Goal: Task Accomplishment & Management: Manage account settings

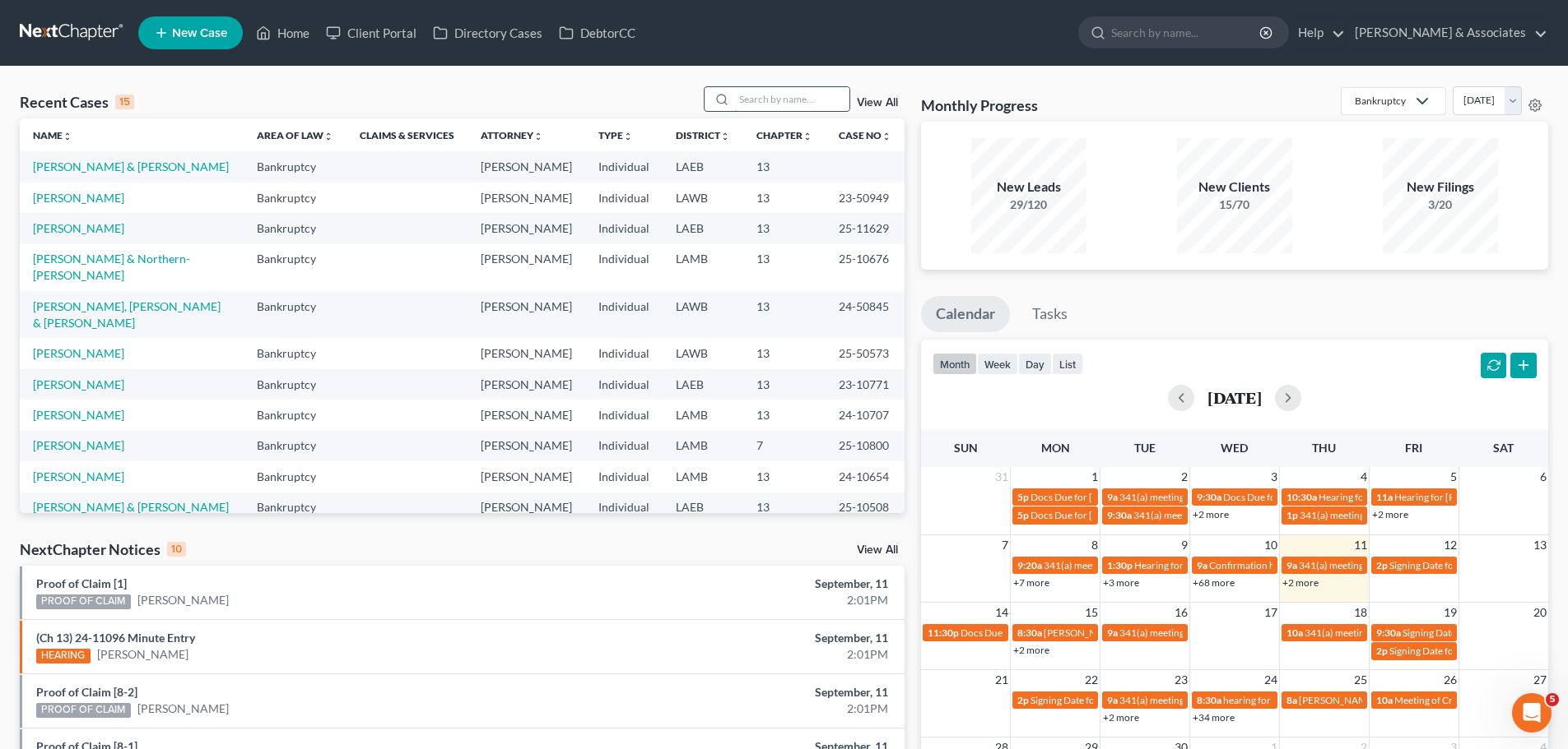
click at [771, 99] on input "search" at bounding box center [792, 98] width 116 height 24
type input "[PERSON_NAME]"
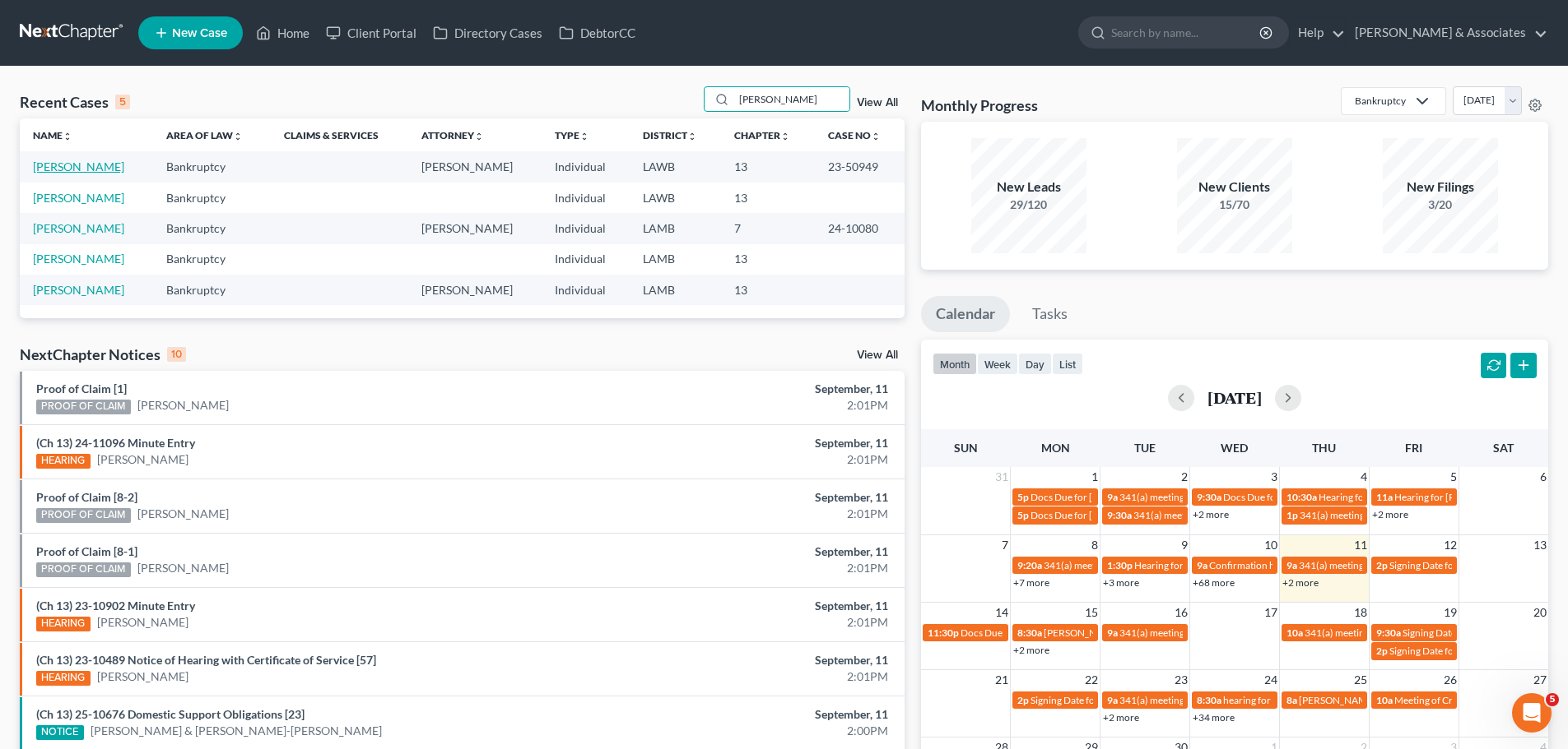
click at [97, 172] on link "[PERSON_NAME]" at bounding box center [79, 166] width 91 height 14
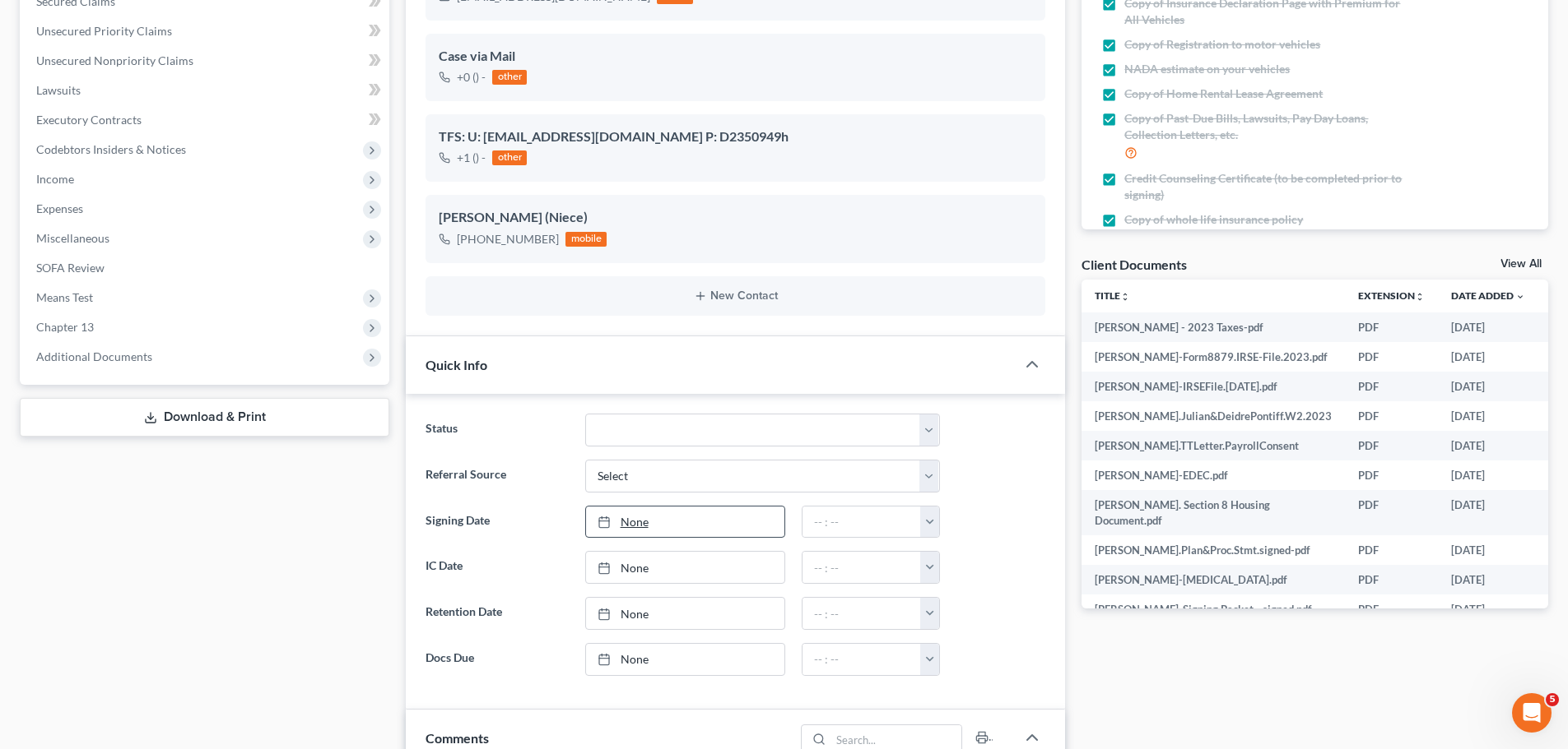
scroll to position [411, 0]
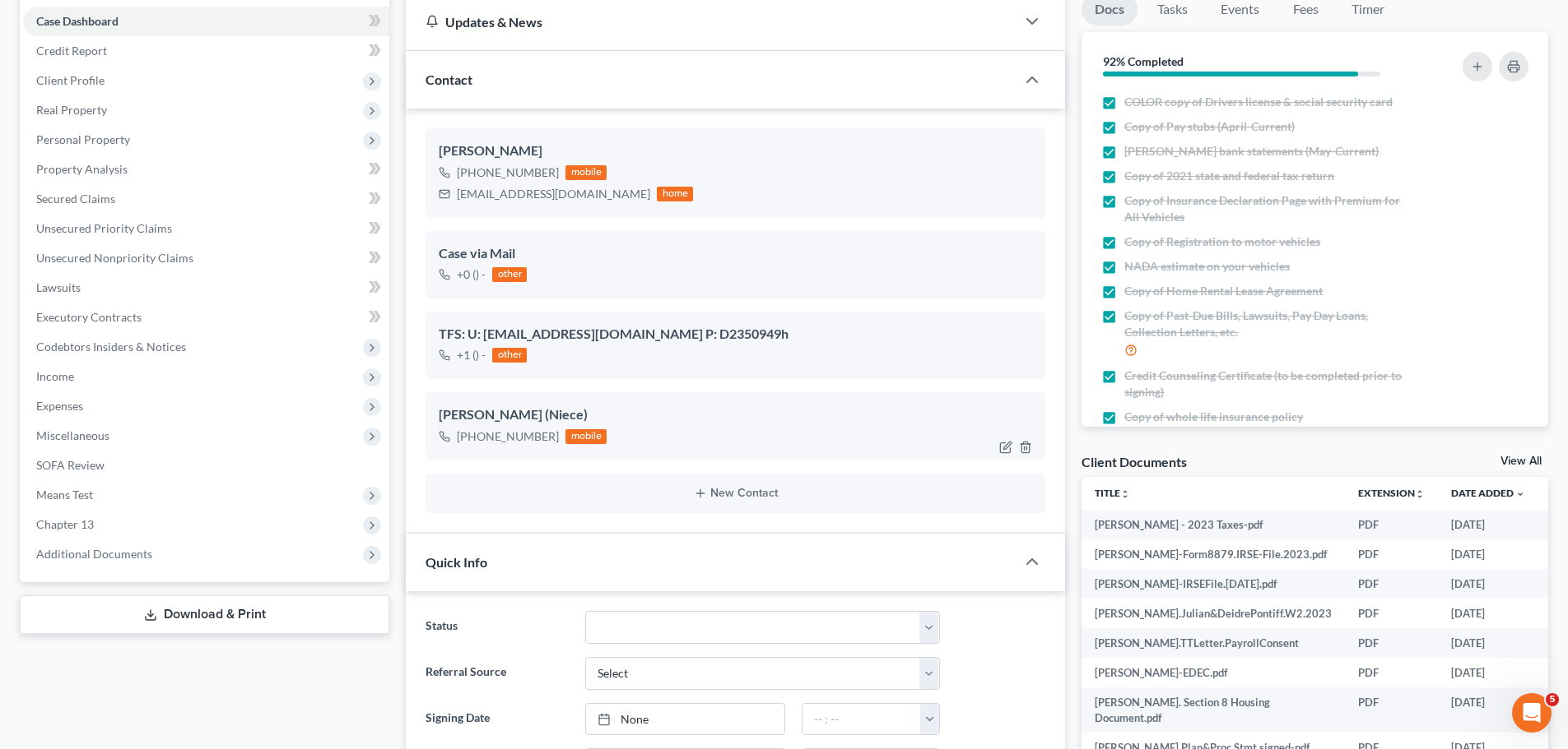
scroll to position [904, 0]
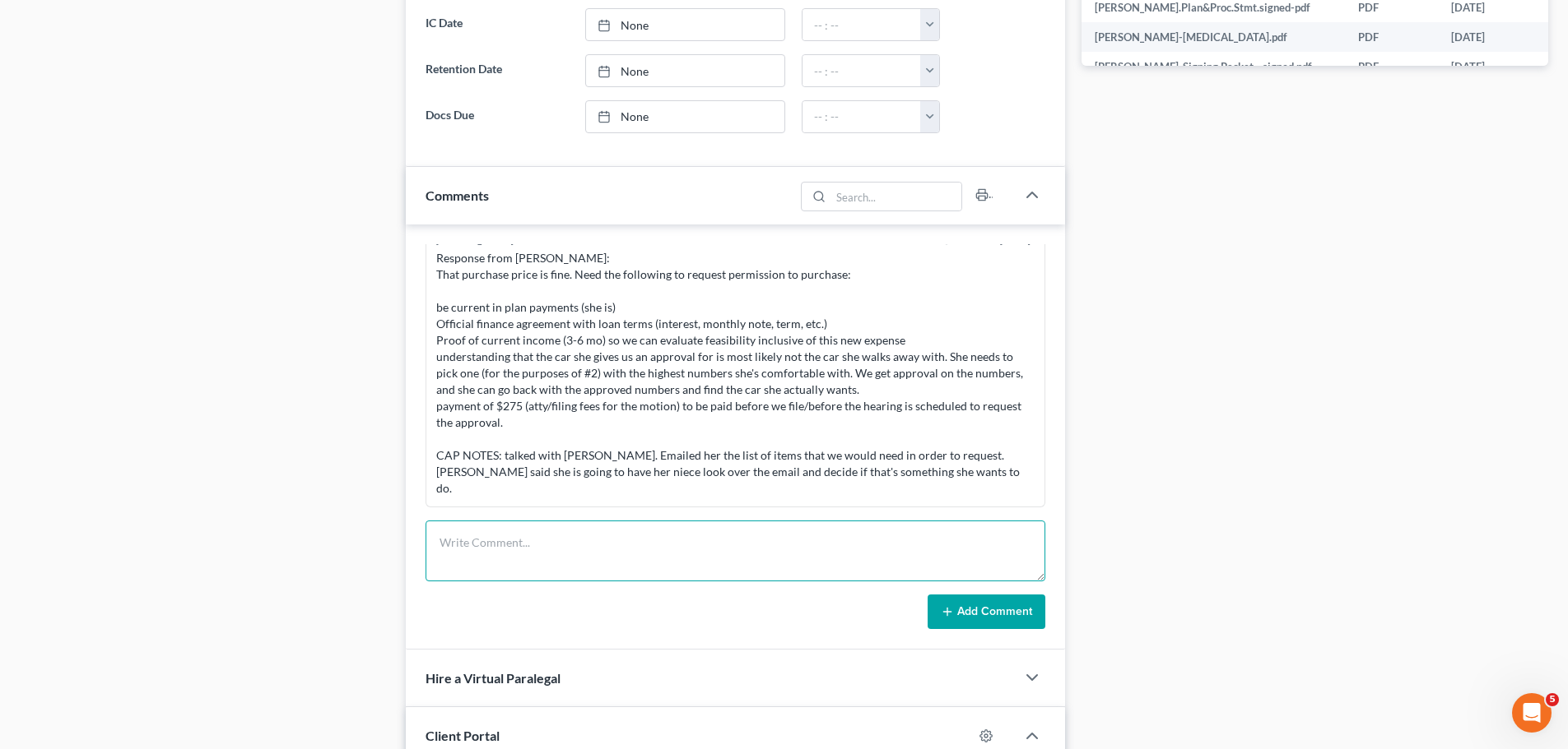
click at [769, 561] on textarea at bounding box center [735, 551] width 620 height 61
click at [662, 552] on textarea at bounding box center [735, 551] width 620 height 61
click at [554, 569] on textarea at bounding box center [735, 551] width 620 height 61
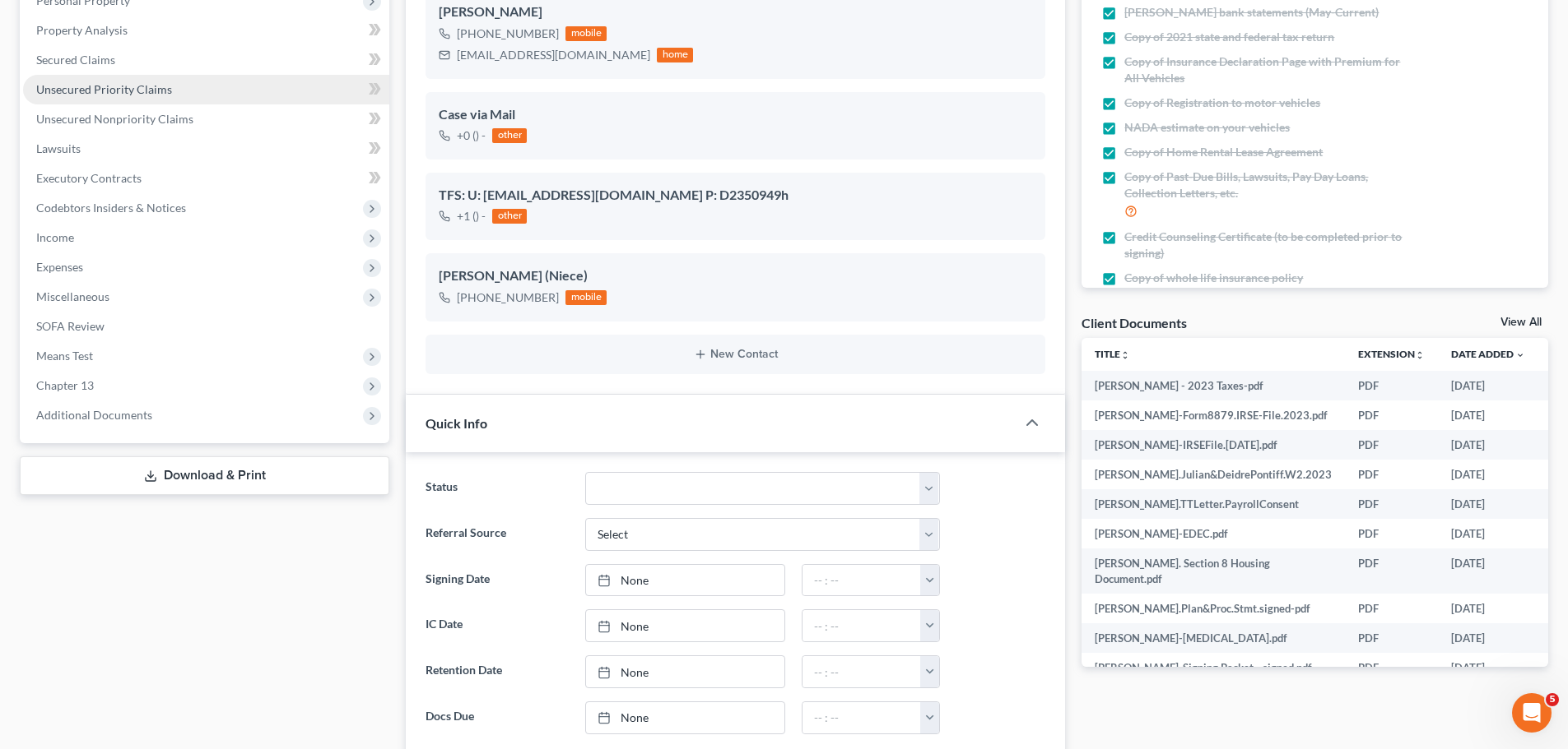
scroll to position [0, 0]
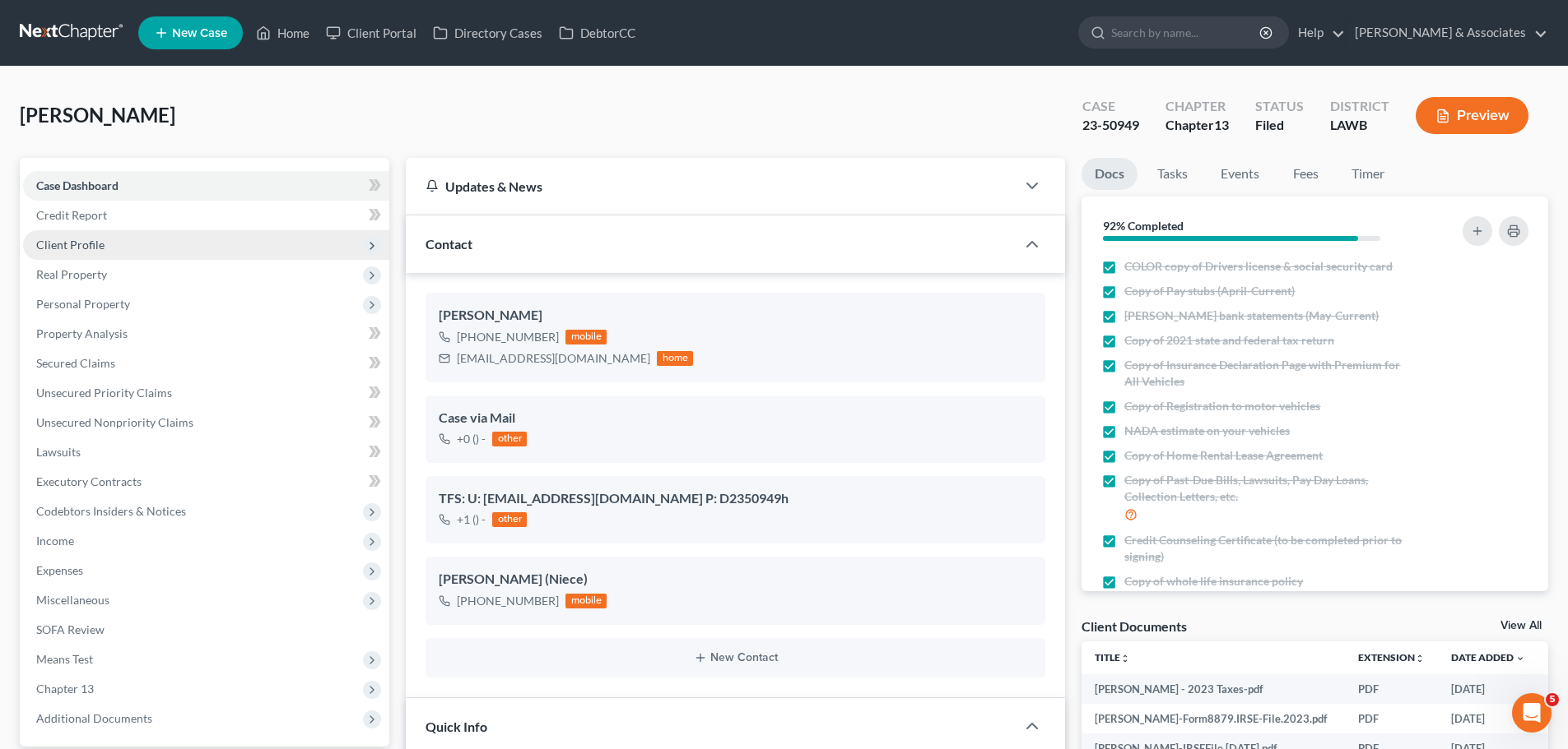
click at [117, 258] on span "Client Profile" at bounding box center [206, 244] width 367 height 29
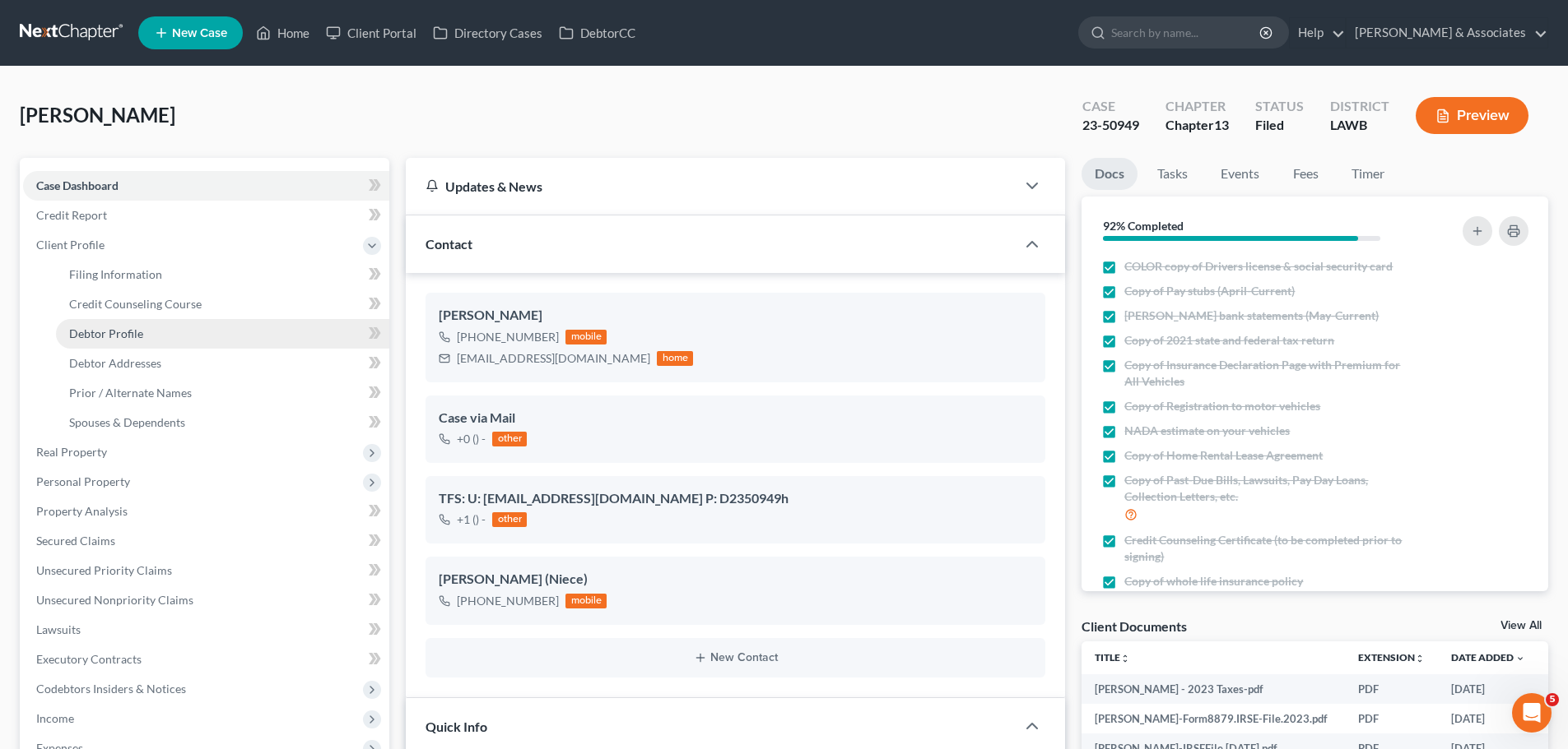
click at [124, 341] on link "Debtor Profile" at bounding box center [223, 333] width 333 height 29
select select "4"
select select "0"
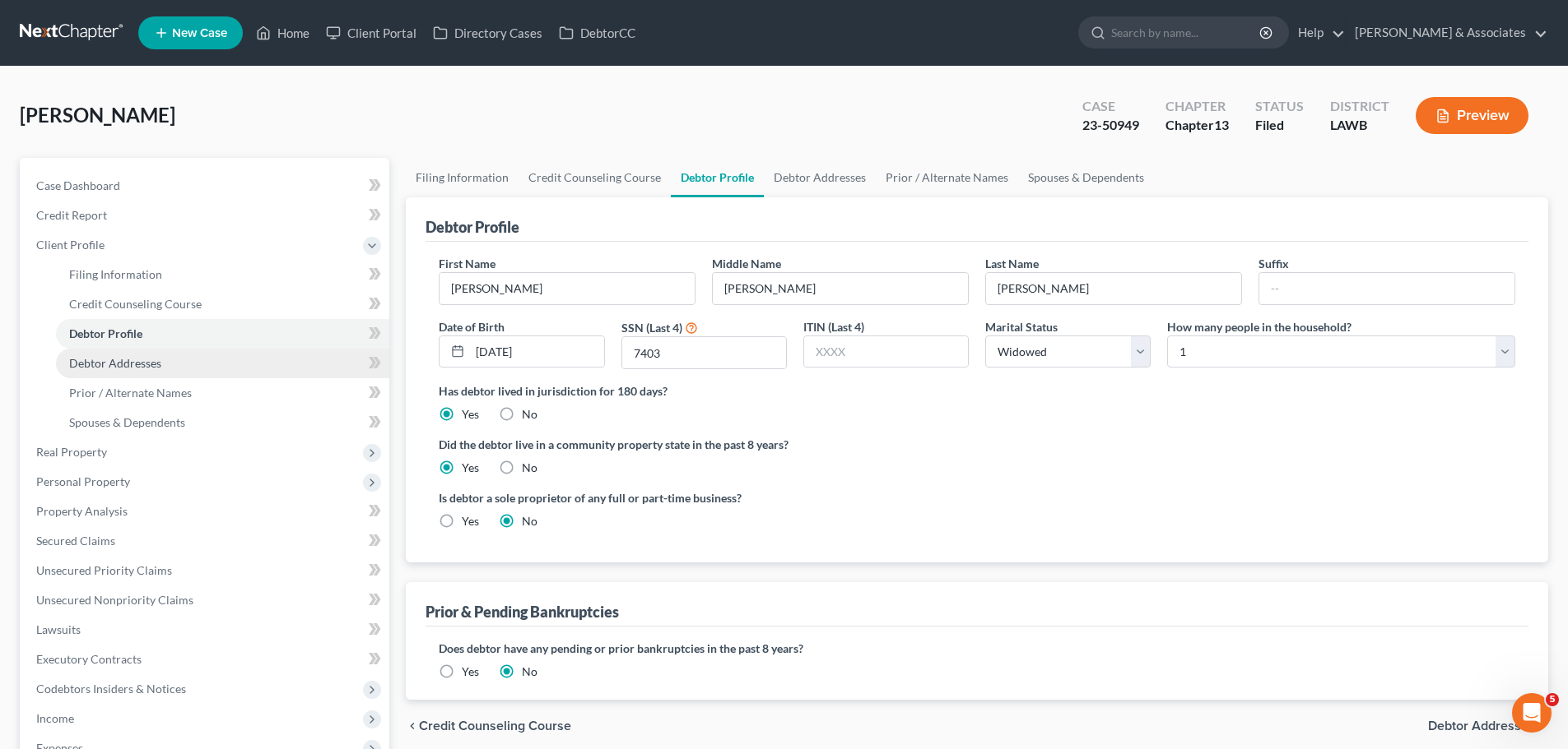
click at [248, 366] on link "Debtor Addresses" at bounding box center [223, 363] width 333 height 29
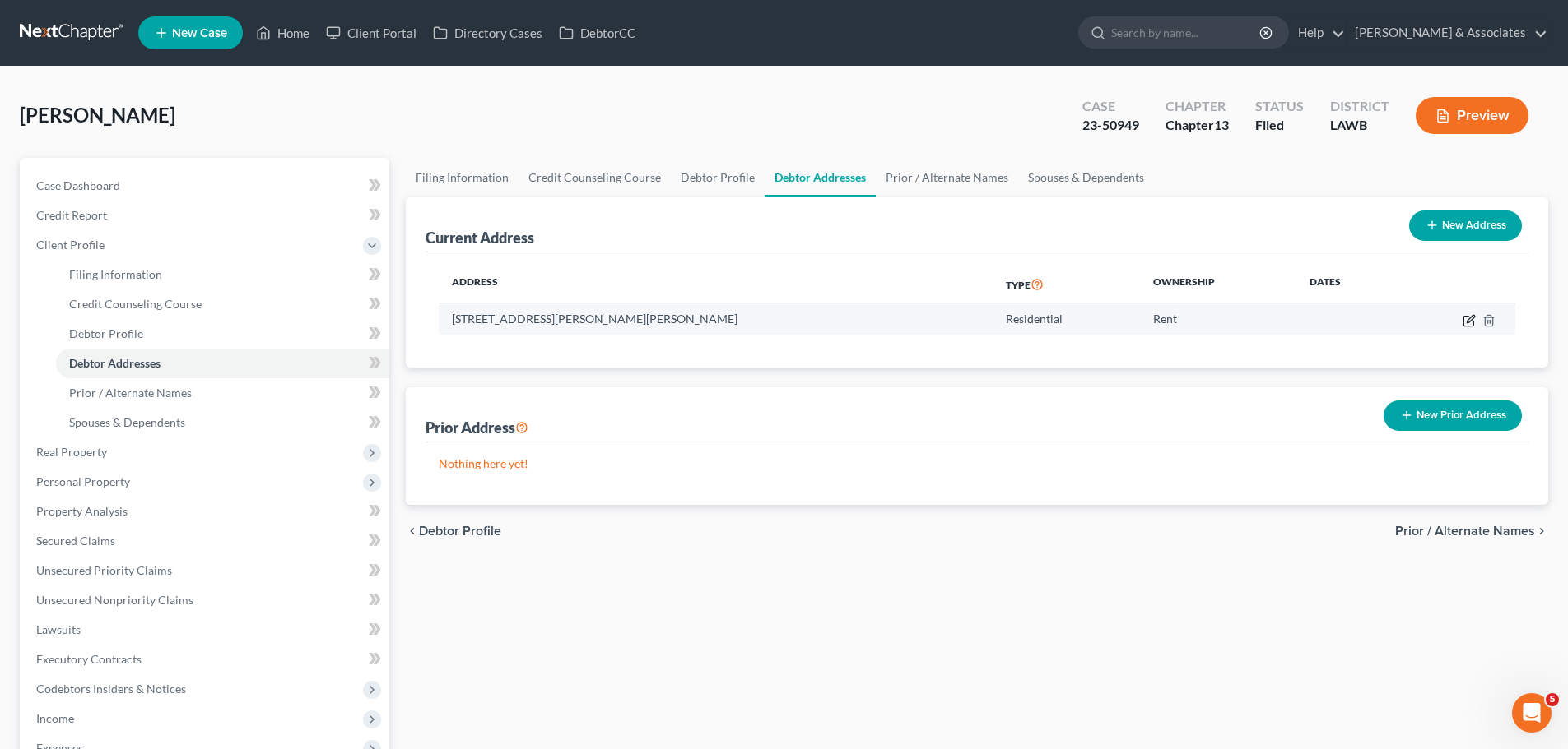
click at [1473, 323] on icon "button" at bounding box center [1468, 321] width 9 height 9
select select "19"
select select "49"
select select "0"
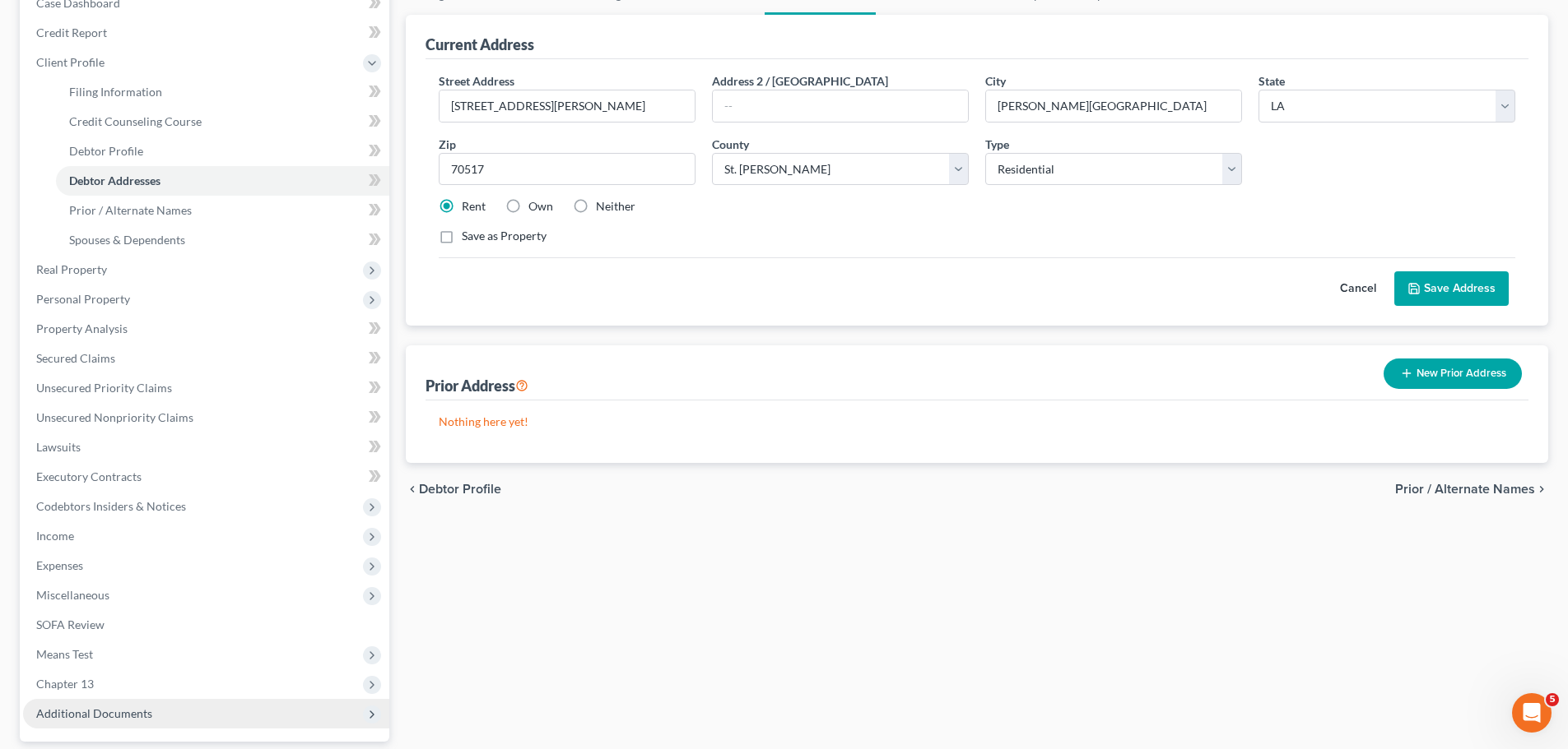
scroll to position [290, 0]
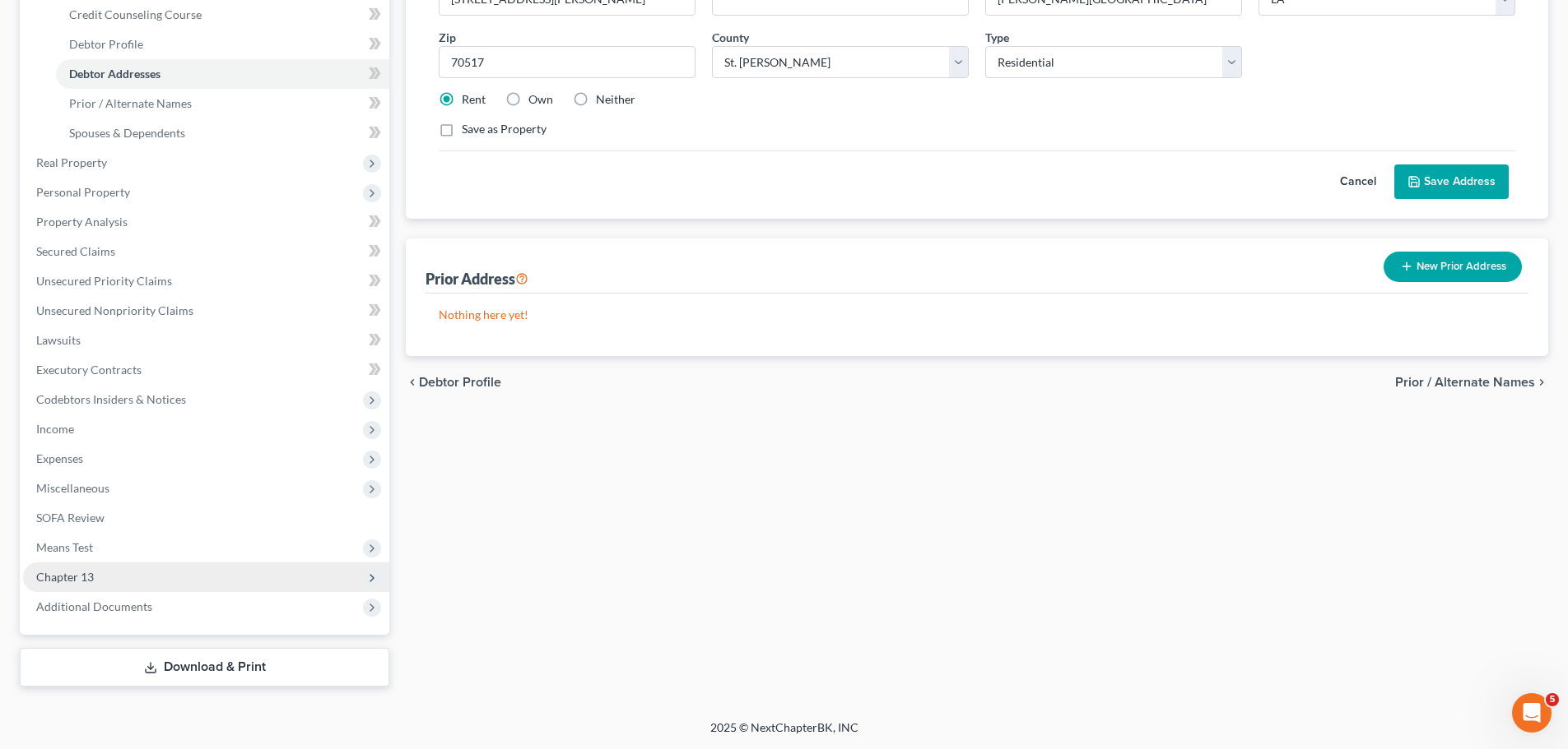
click at [75, 581] on span "Chapter 13" at bounding box center [64, 577] width 58 height 14
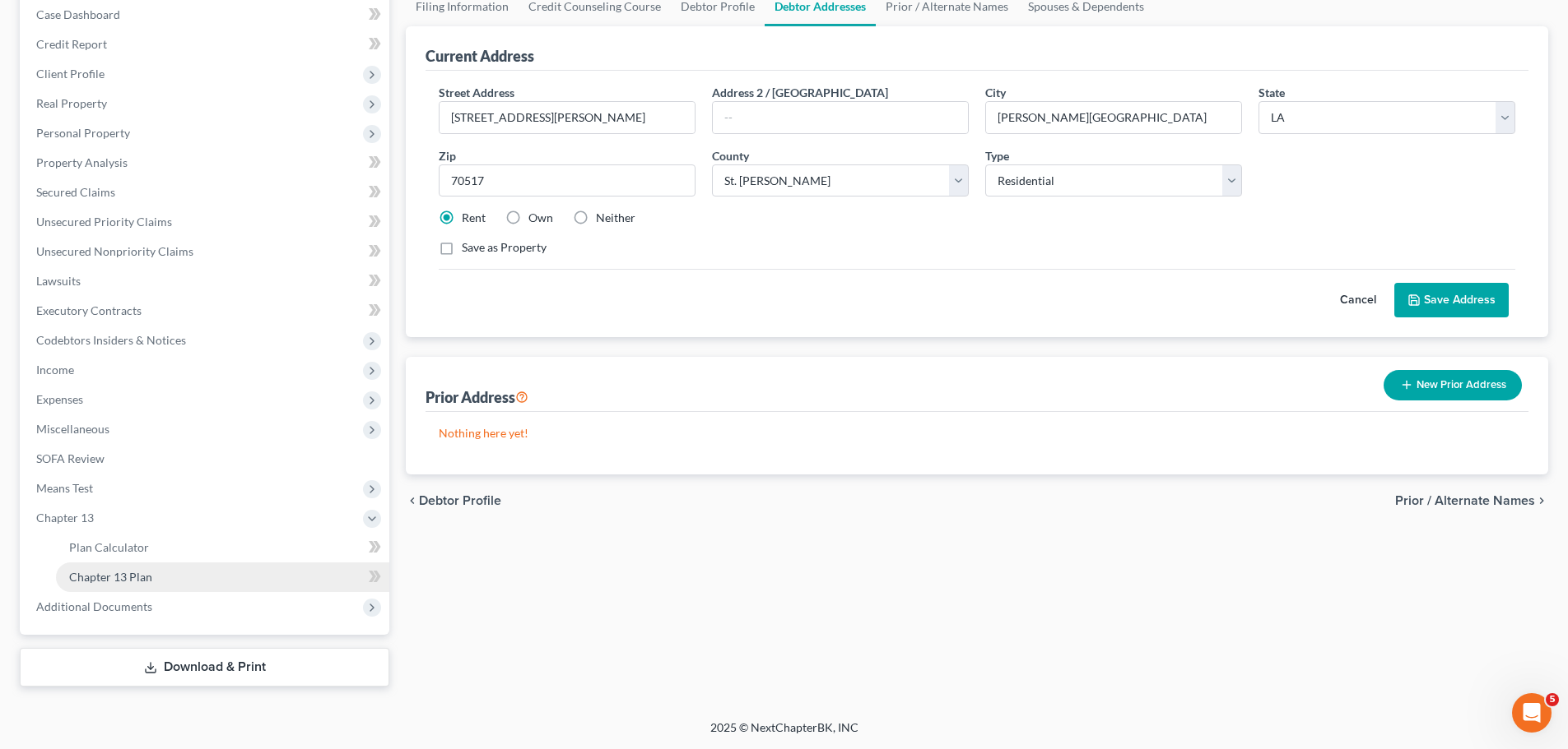
click at [189, 572] on link "Chapter 13 Plan" at bounding box center [223, 577] width 333 height 29
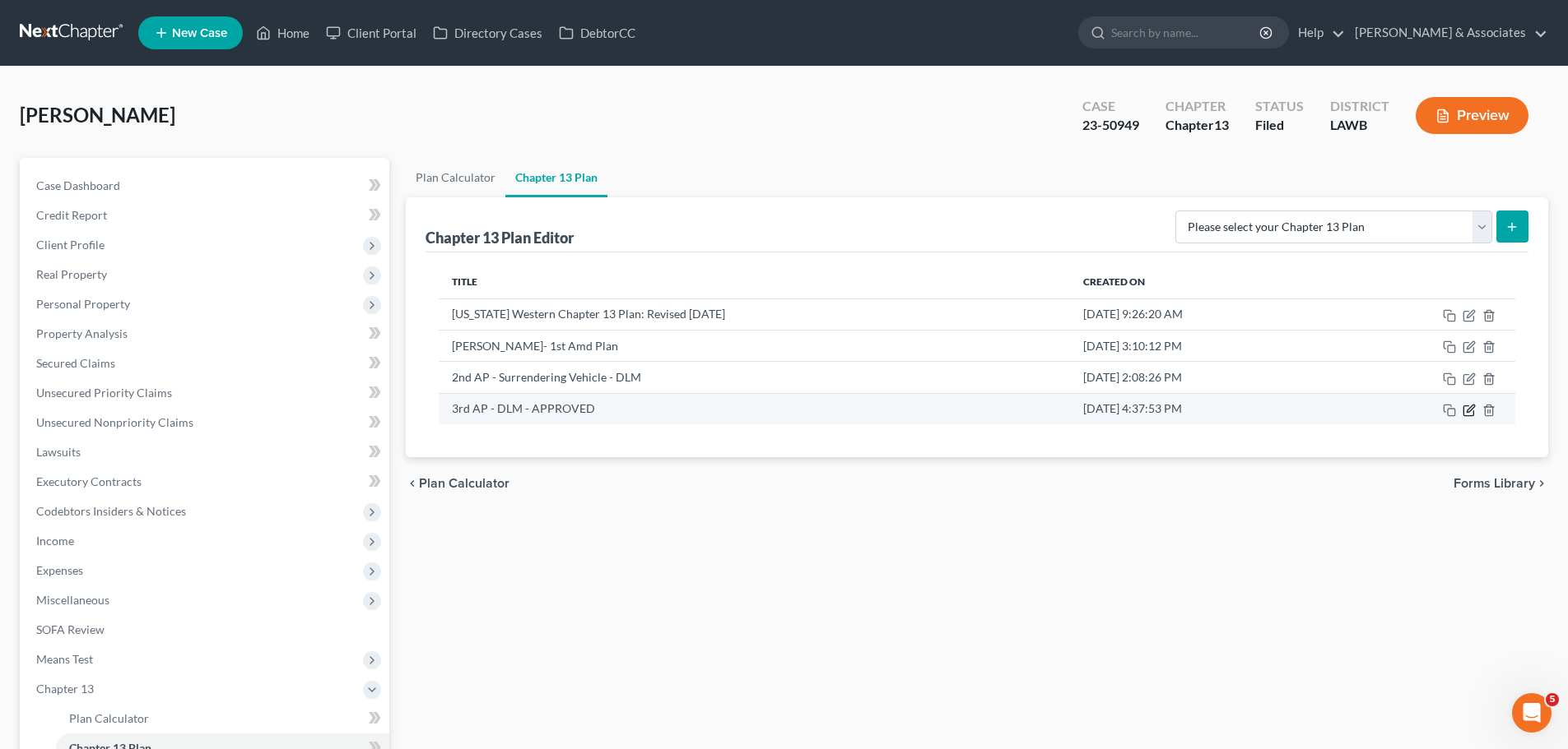
click at [1469, 412] on icon "button" at bounding box center [1470, 408] width 8 height 8
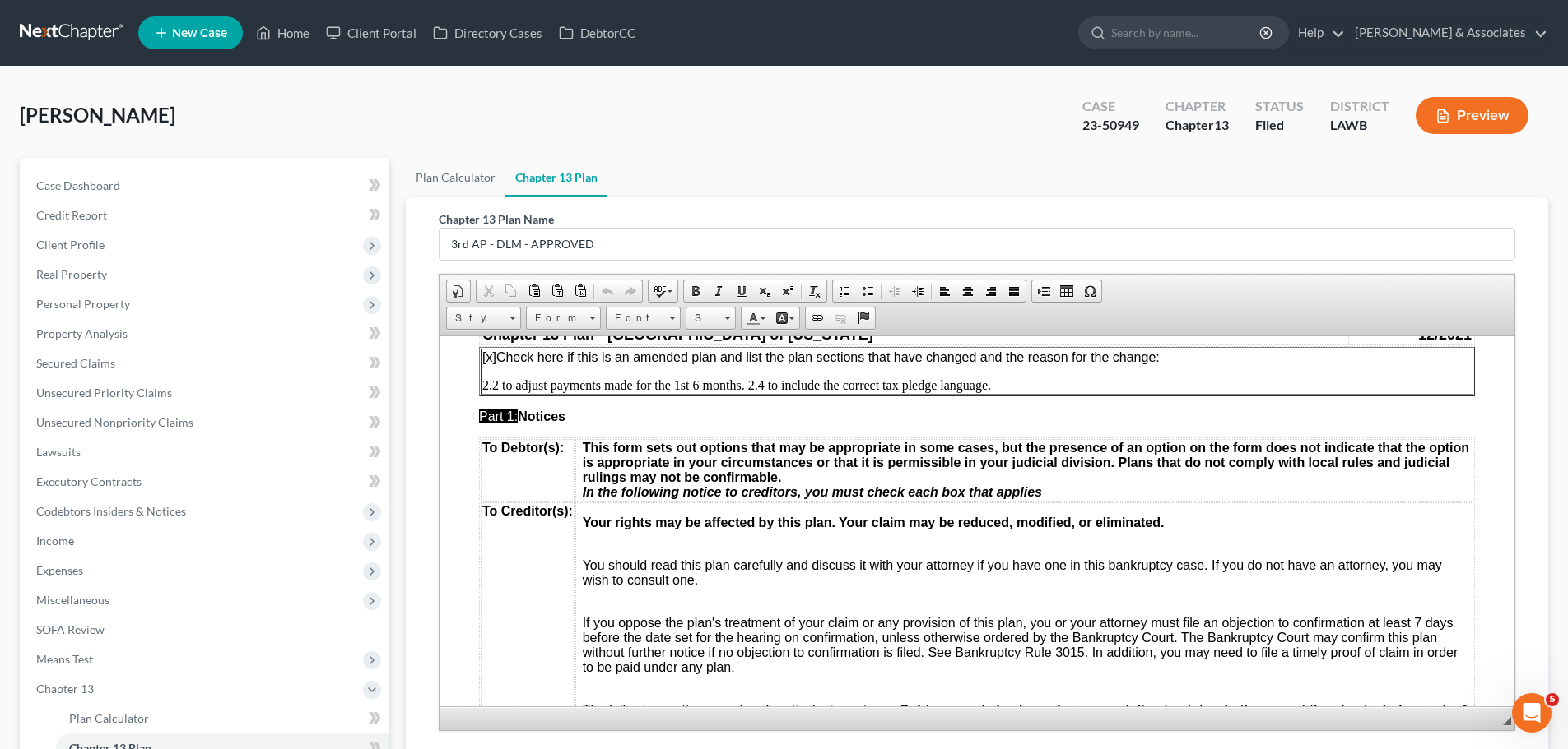
scroll to position [493, 0]
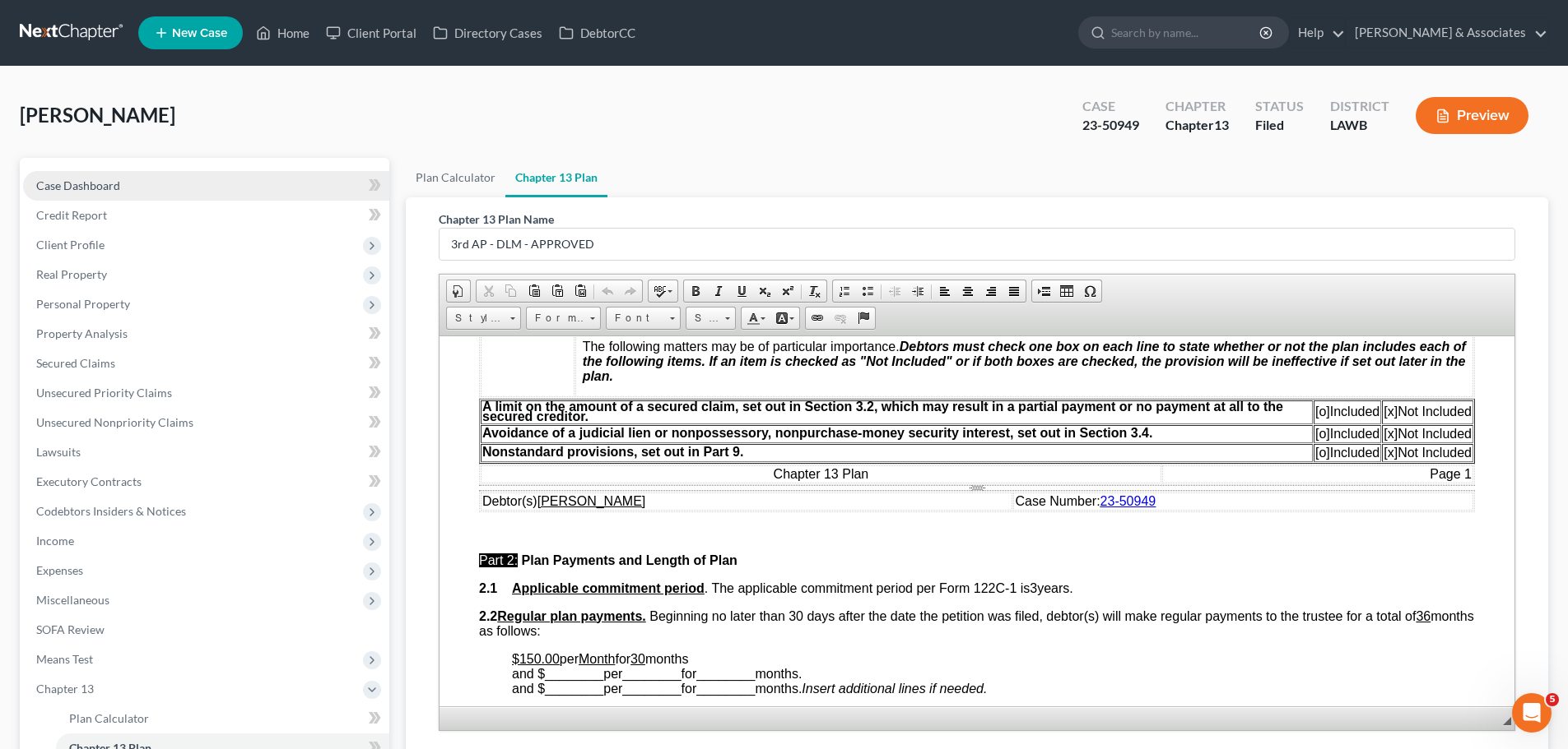
click at [134, 181] on link "Case Dashboard" at bounding box center [206, 186] width 367 height 29
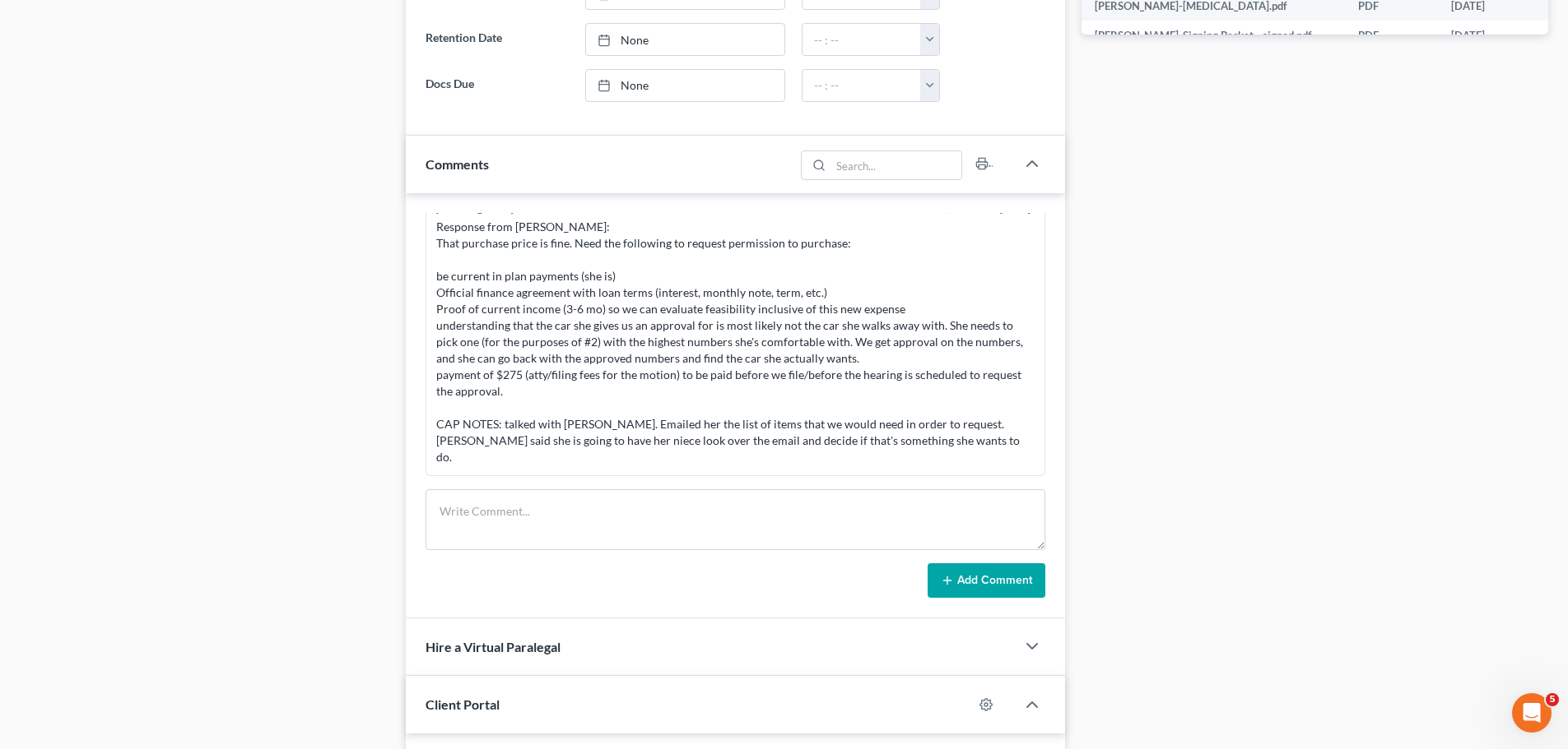
scroll to position [1234, 0]
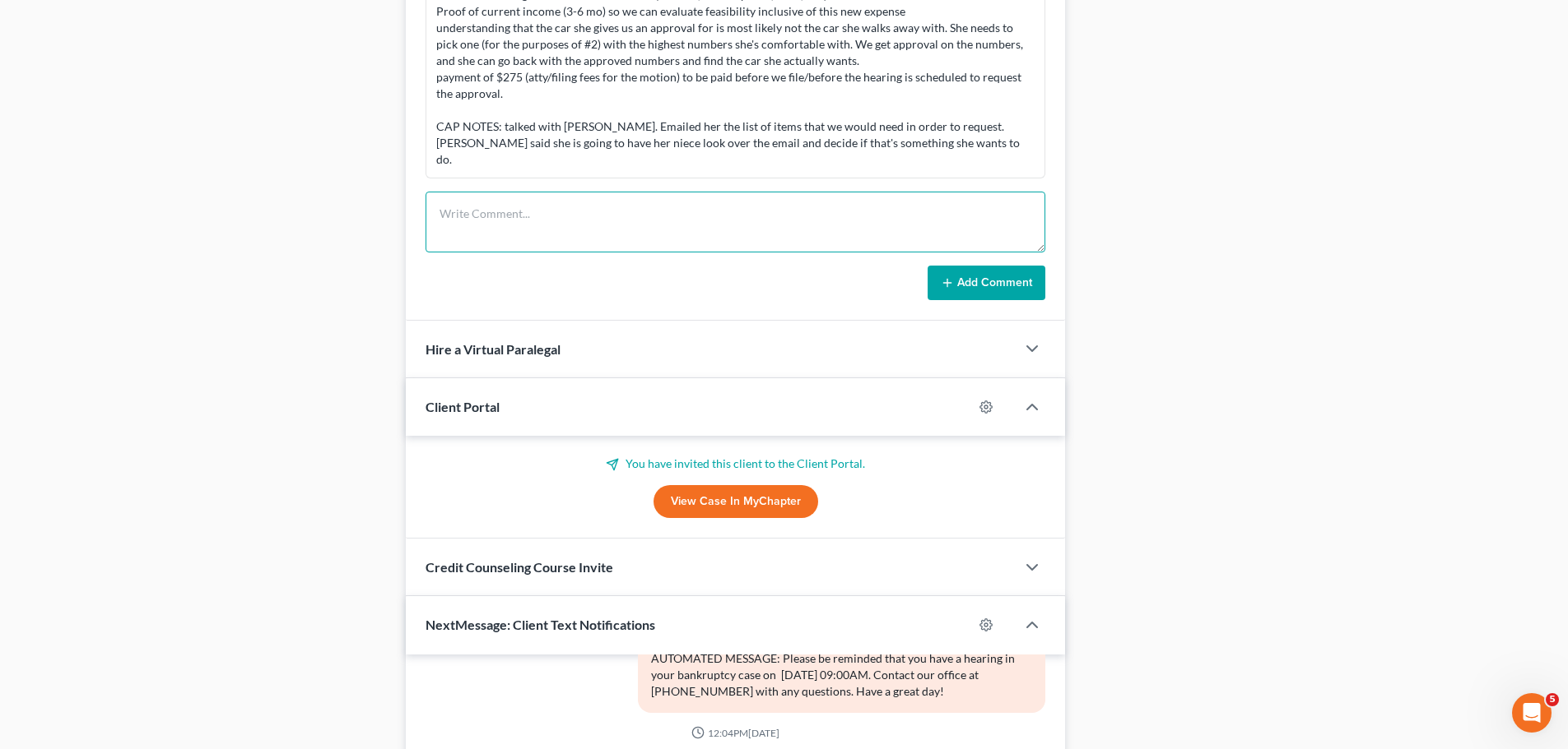
click at [604, 210] on textarea at bounding box center [735, 222] width 620 height 61
type textarea "C"
type textarea "call from client, 5 min -wants to get info on how she can get a house -told her…"
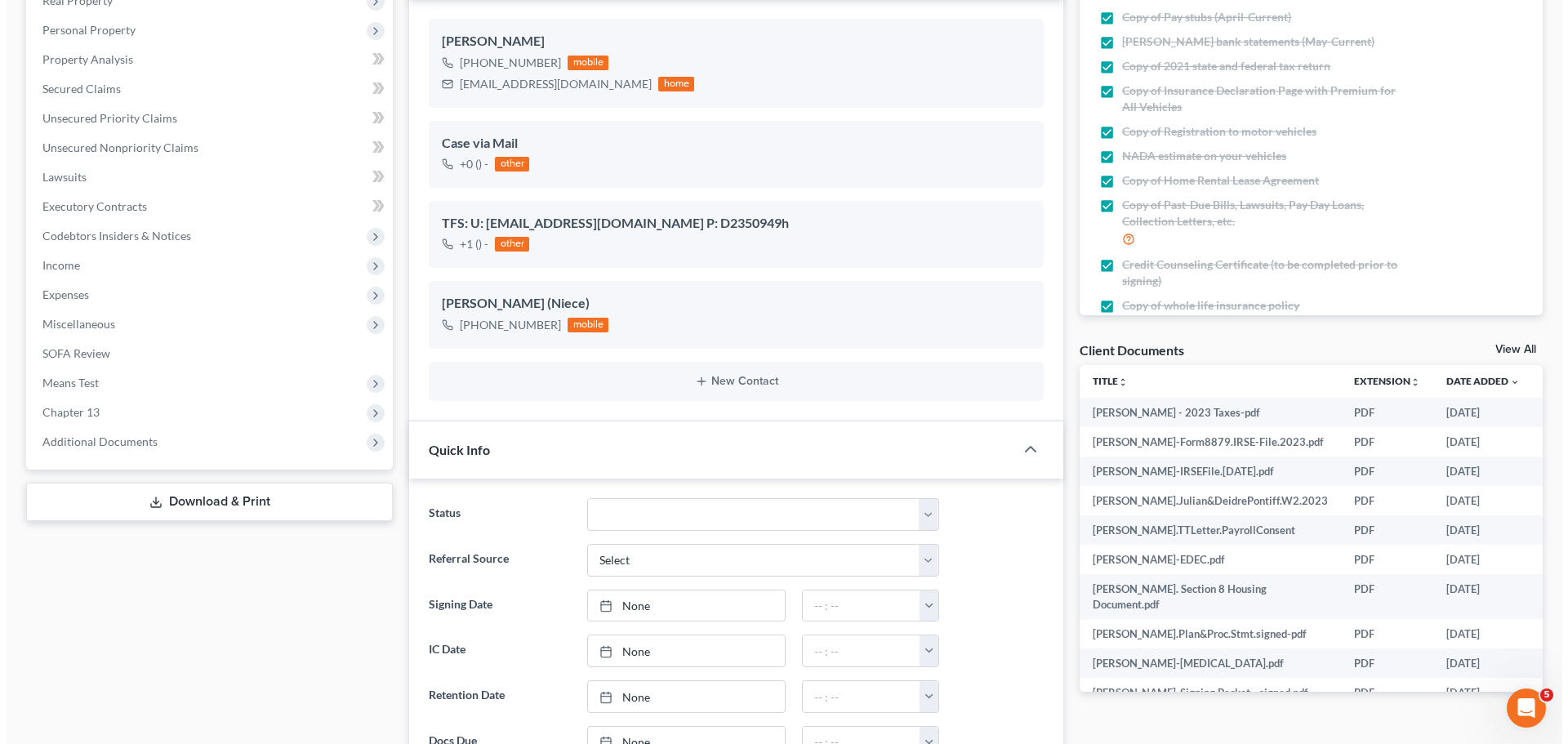
scroll to position [0, 0]
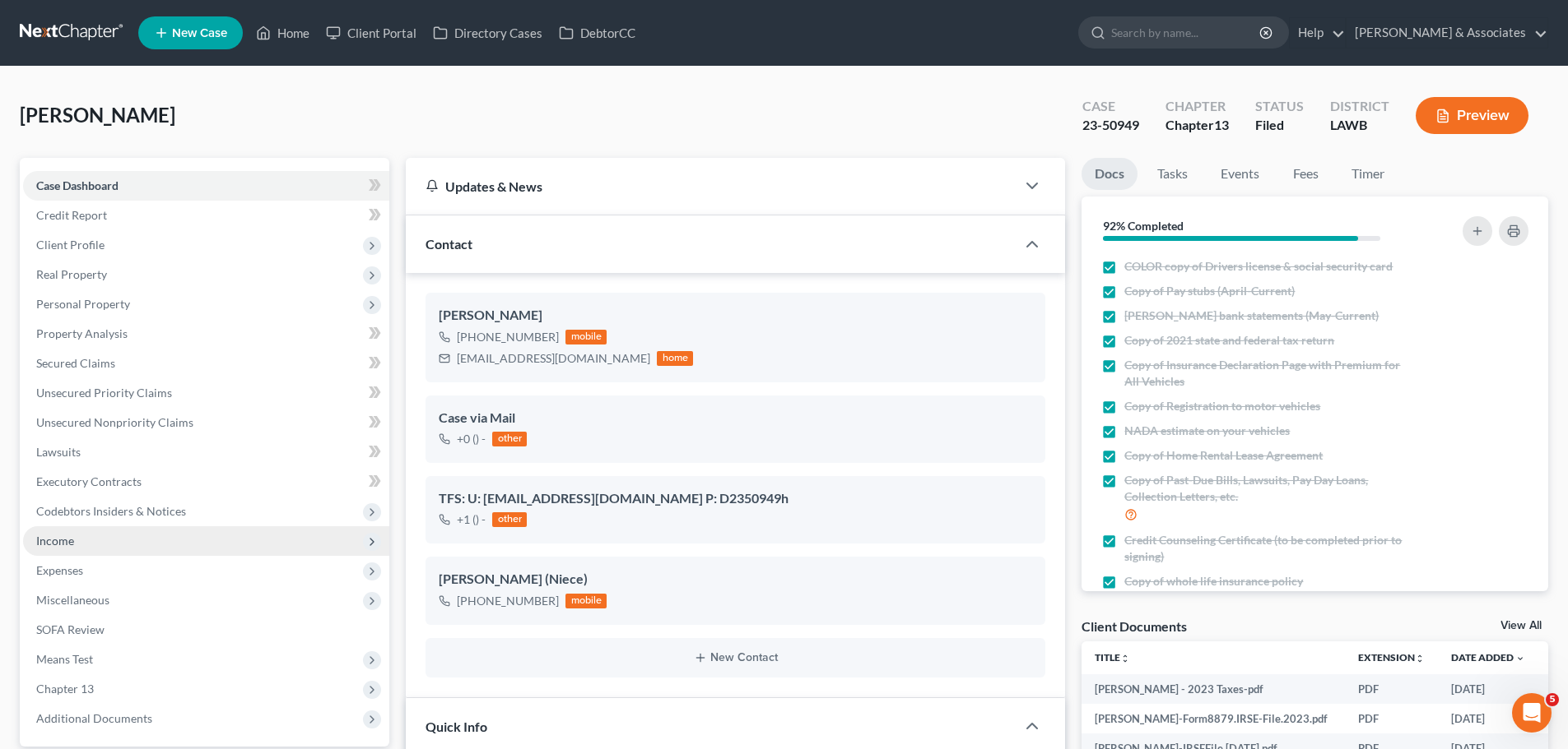
click at [53, 530] on span "Income" at bounding box center [206, 541] width 367 height 29
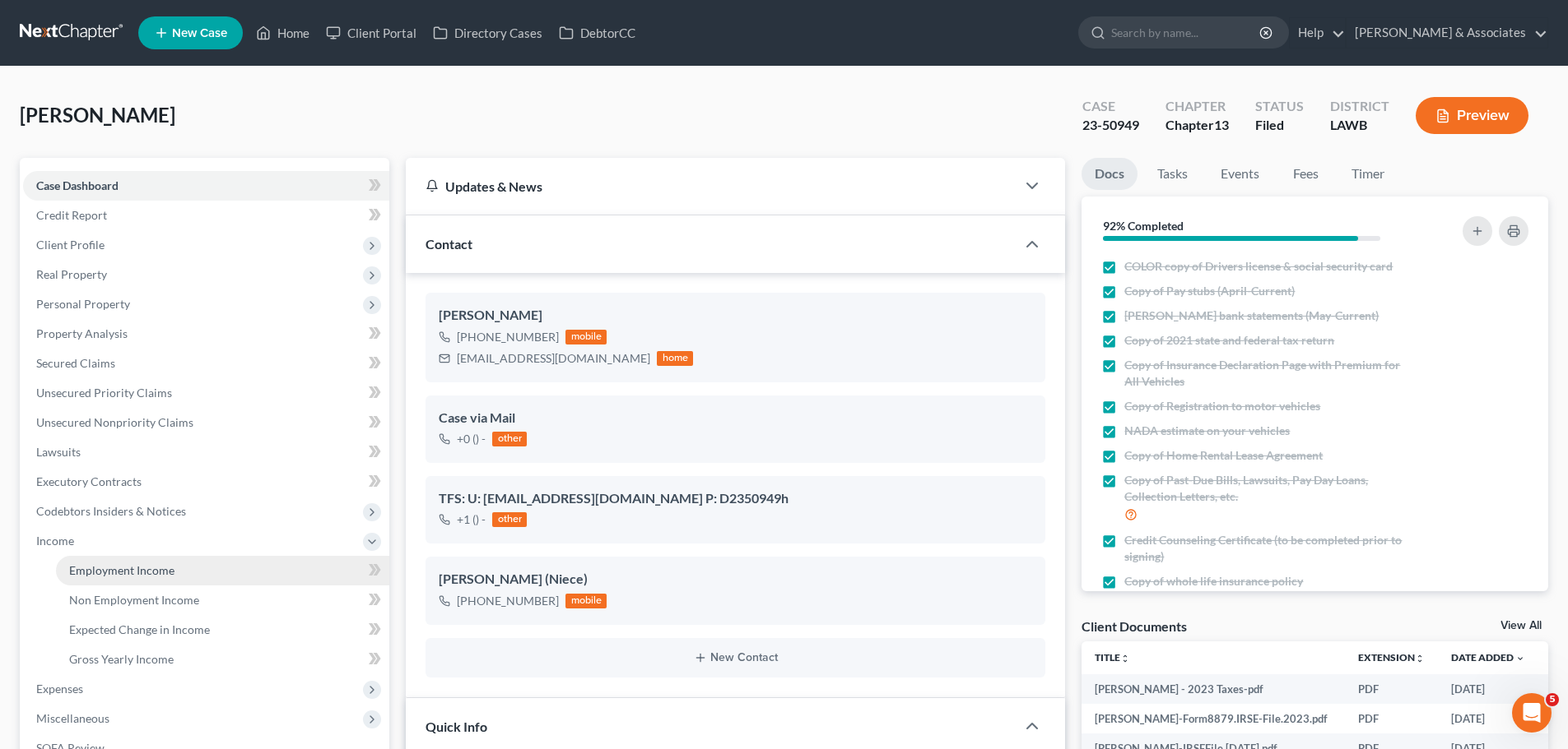
click at [173, 569] on link "Employment Income" at bounding box center [223, 570] width 333 height 29
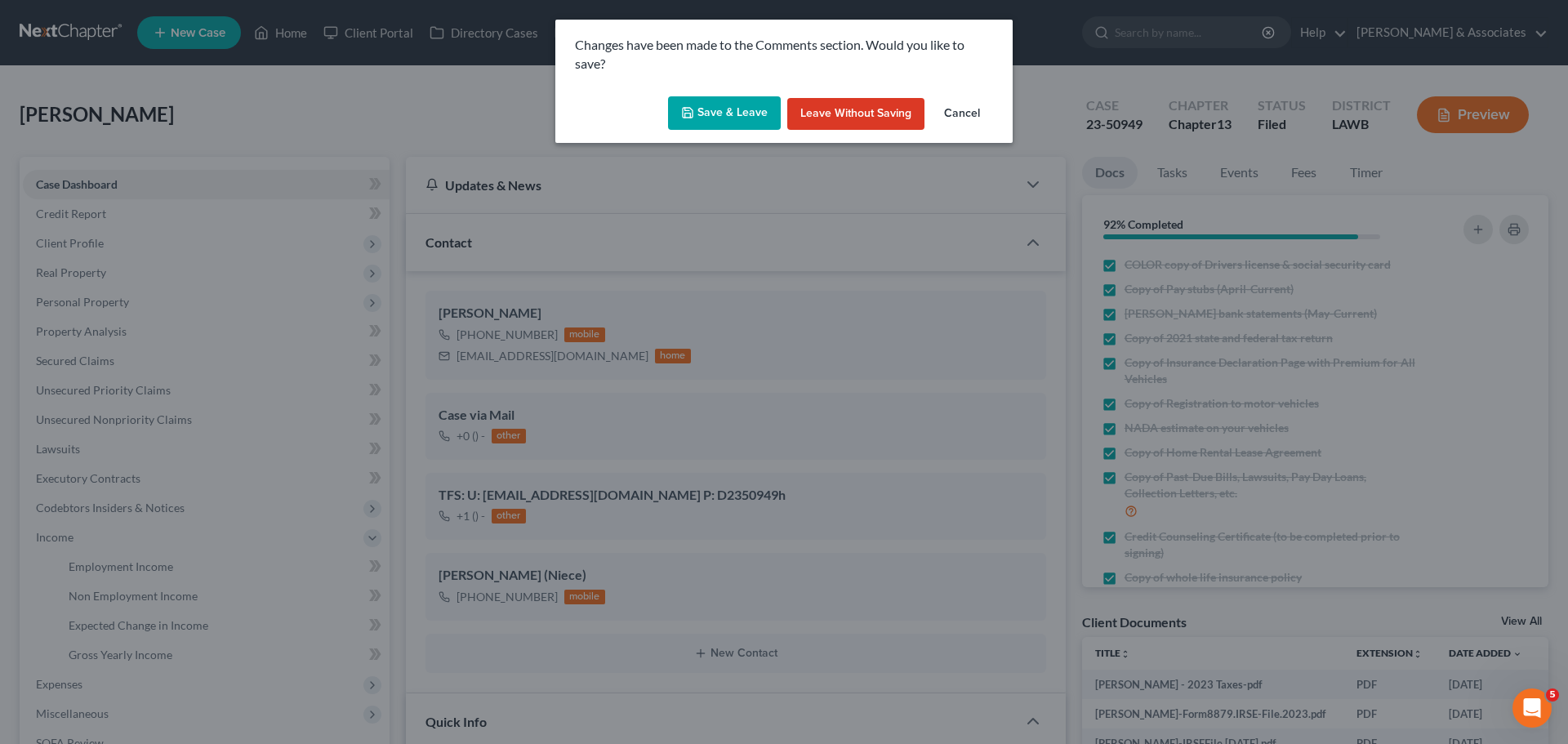
click at [734, 126] on button "Save & Leave" at bounding box center [724, 113] width 113 height 34
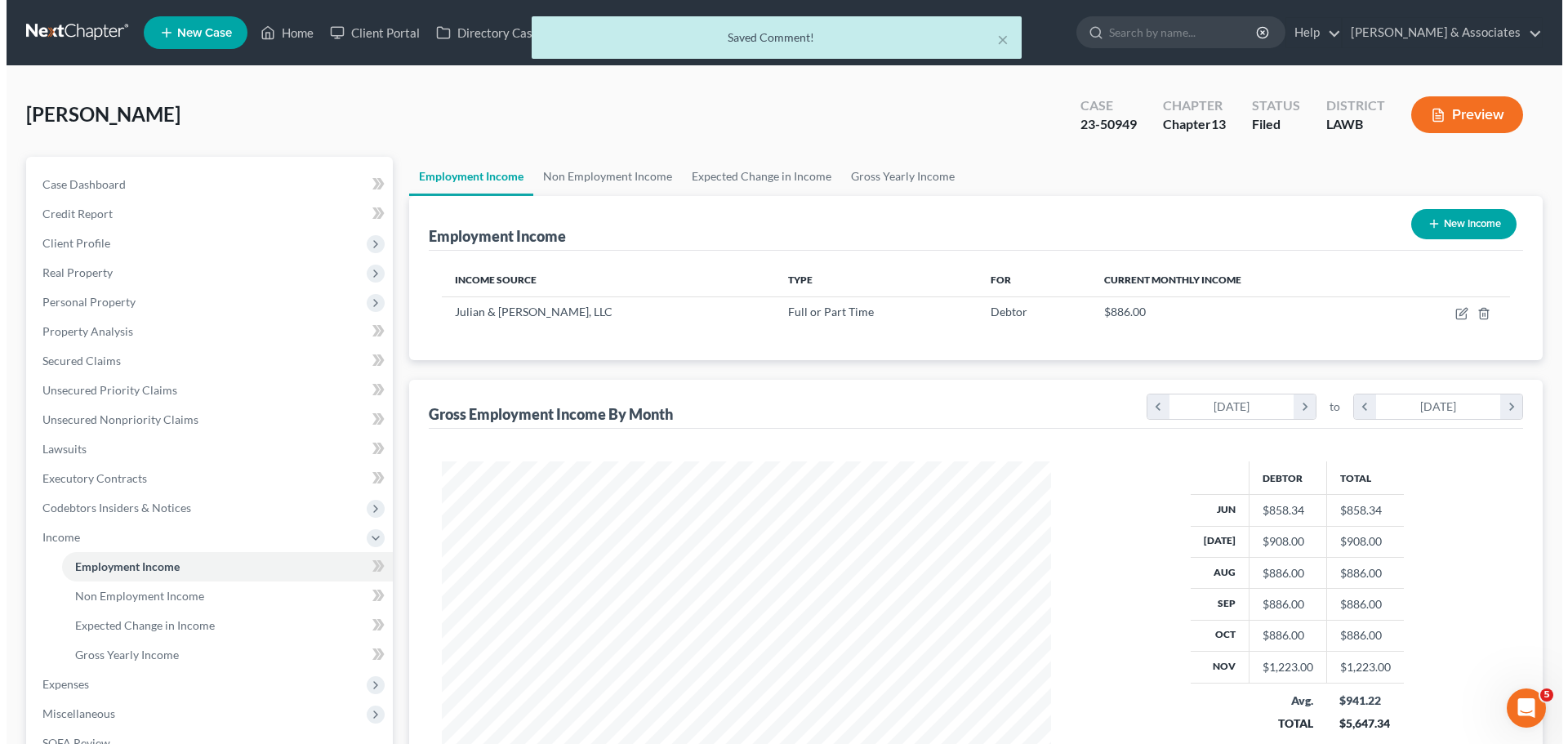
scroll to position [305, 642]
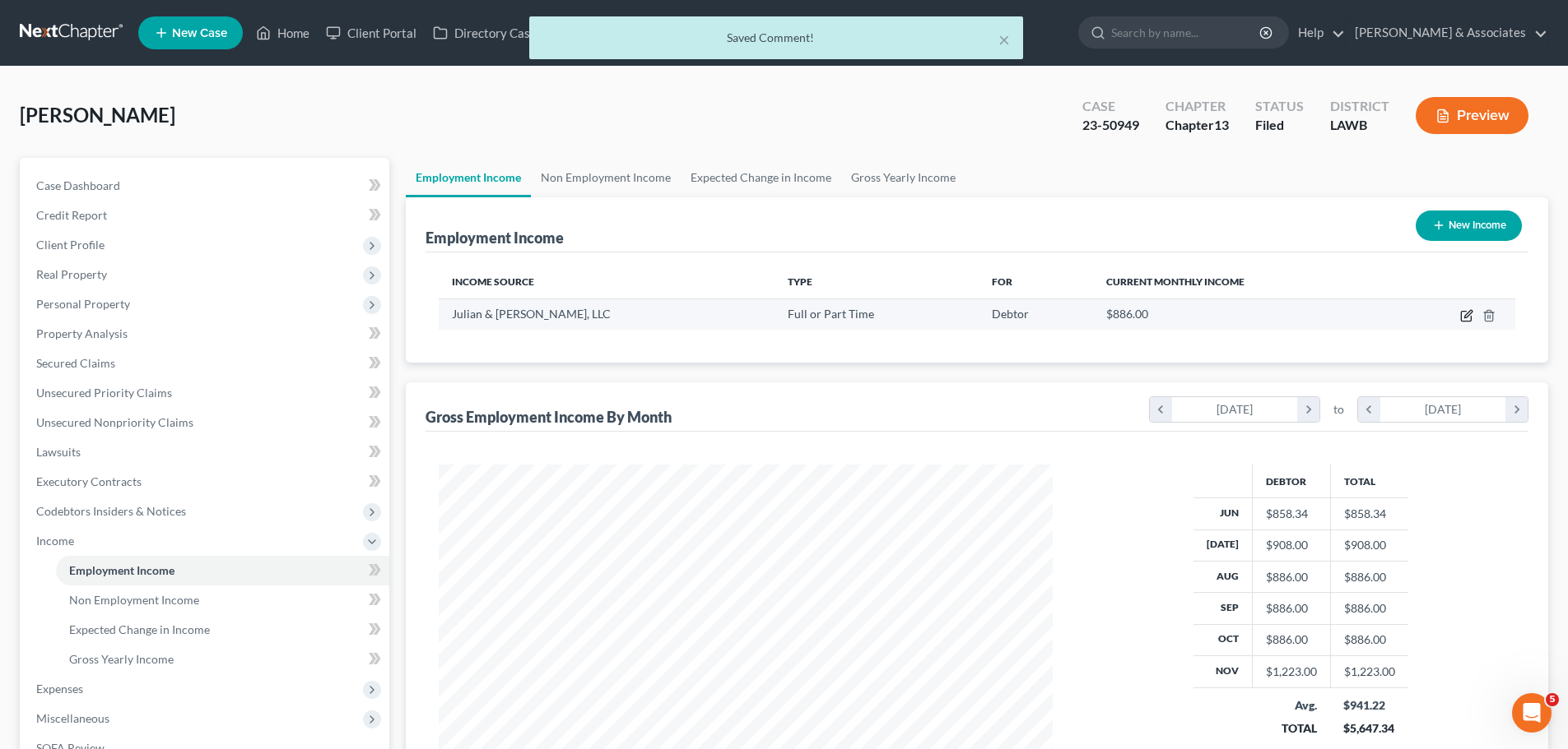
click at [1464, 318] on icon "button" at bounding box center [1467, 316] width 13 height 13
select select "0"
select select "19"
select select "1"
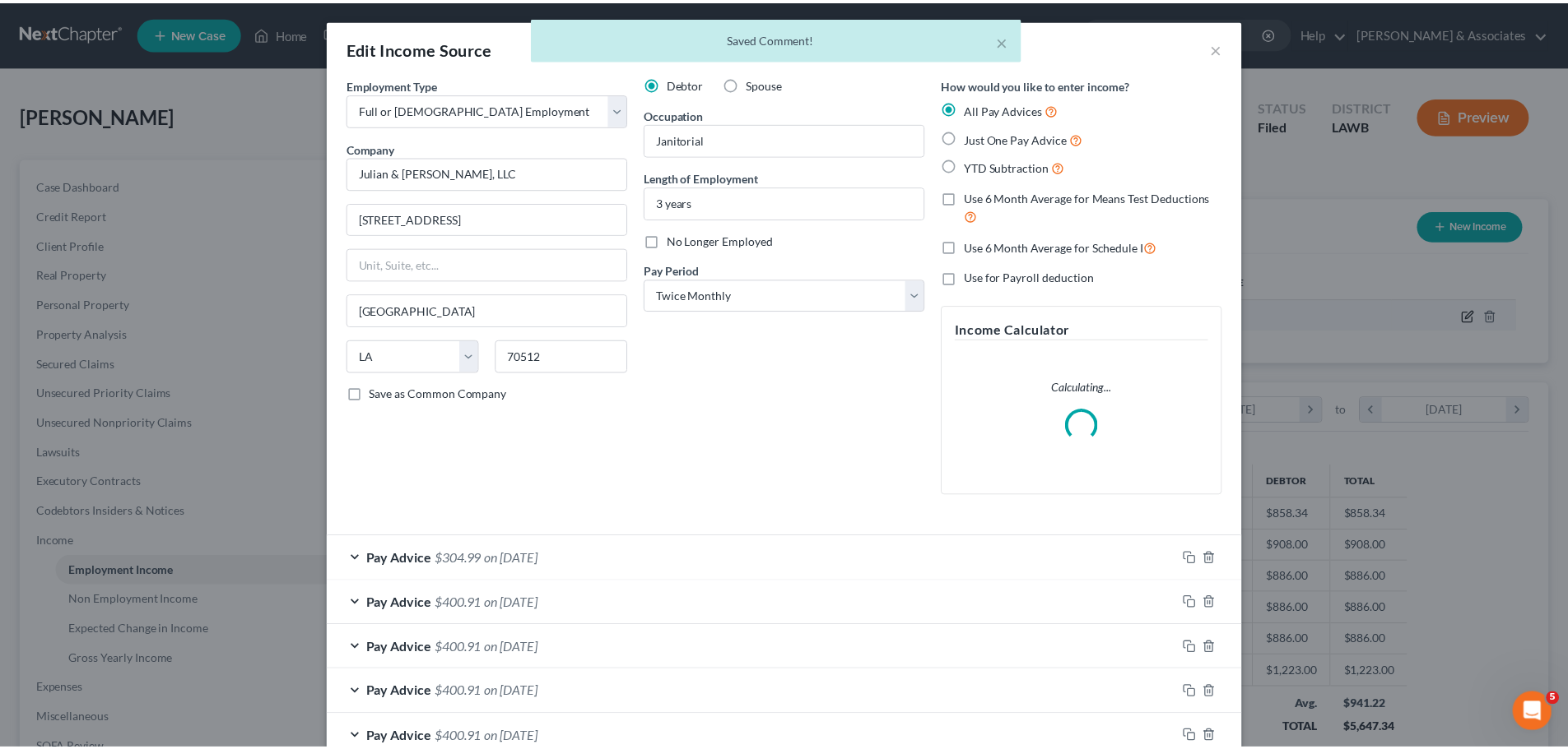
scroll to position [310, 653]
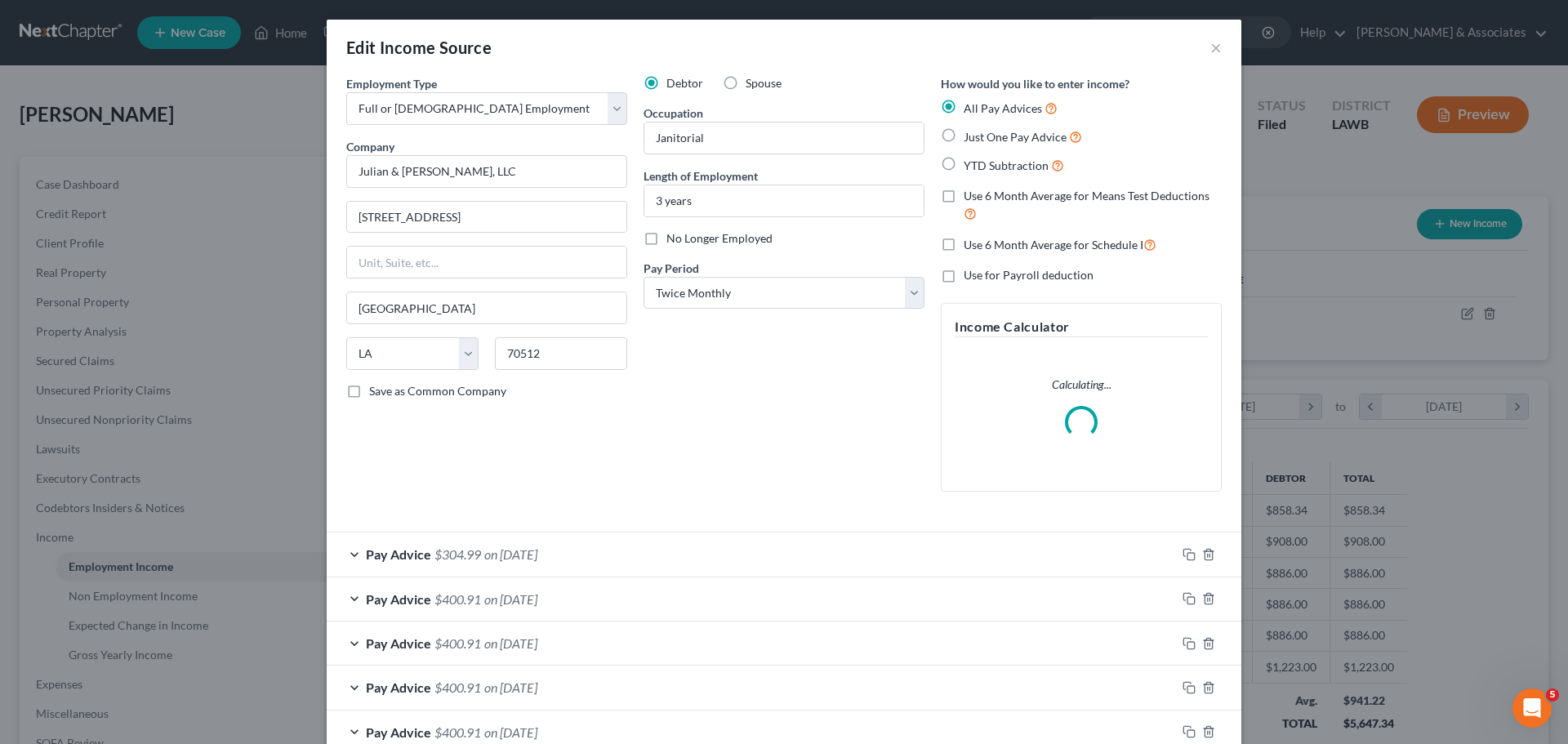
click at [1215, 46] on div "Edit Income Source ×" at bounding box center [783, 47] width 915 height 55
click at [1210, 50] on button "×" at bounding box center [1215, 47] width 11 height 20
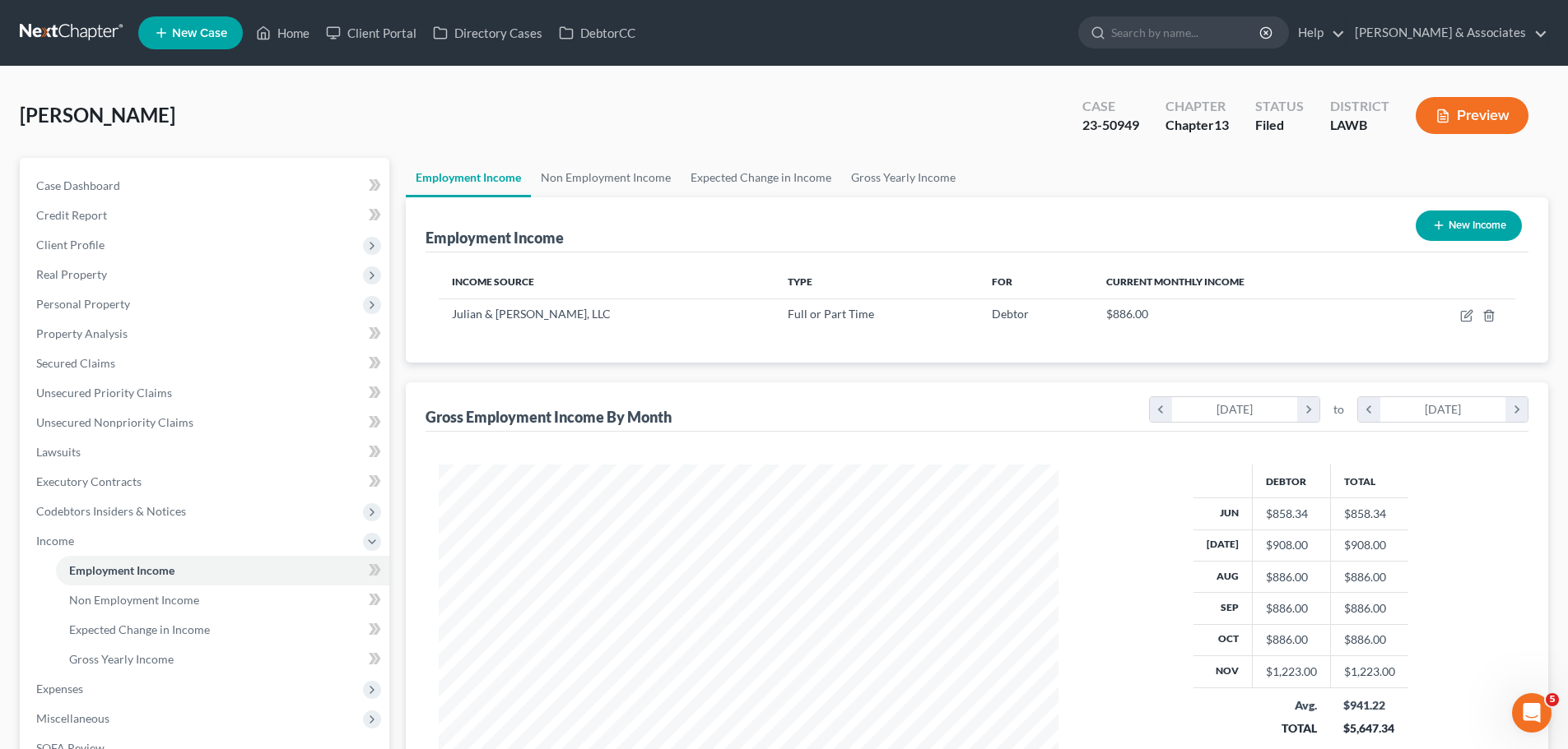
scroll to position [822120, 822239]
click at [88, 187] on span "Case Dashboard" at bounding box center [78, 185] width 84 height 14
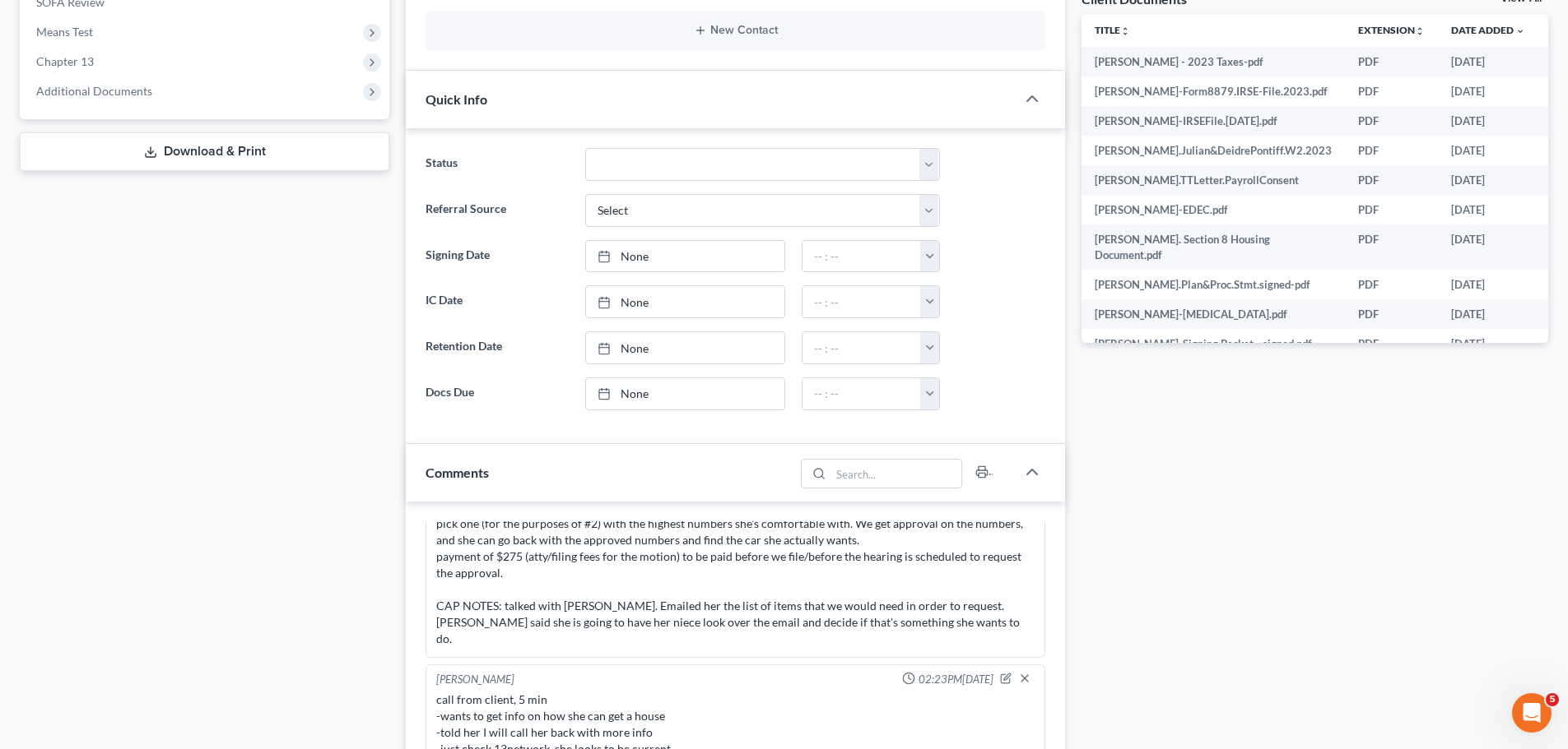
scroll to position [823, 0]
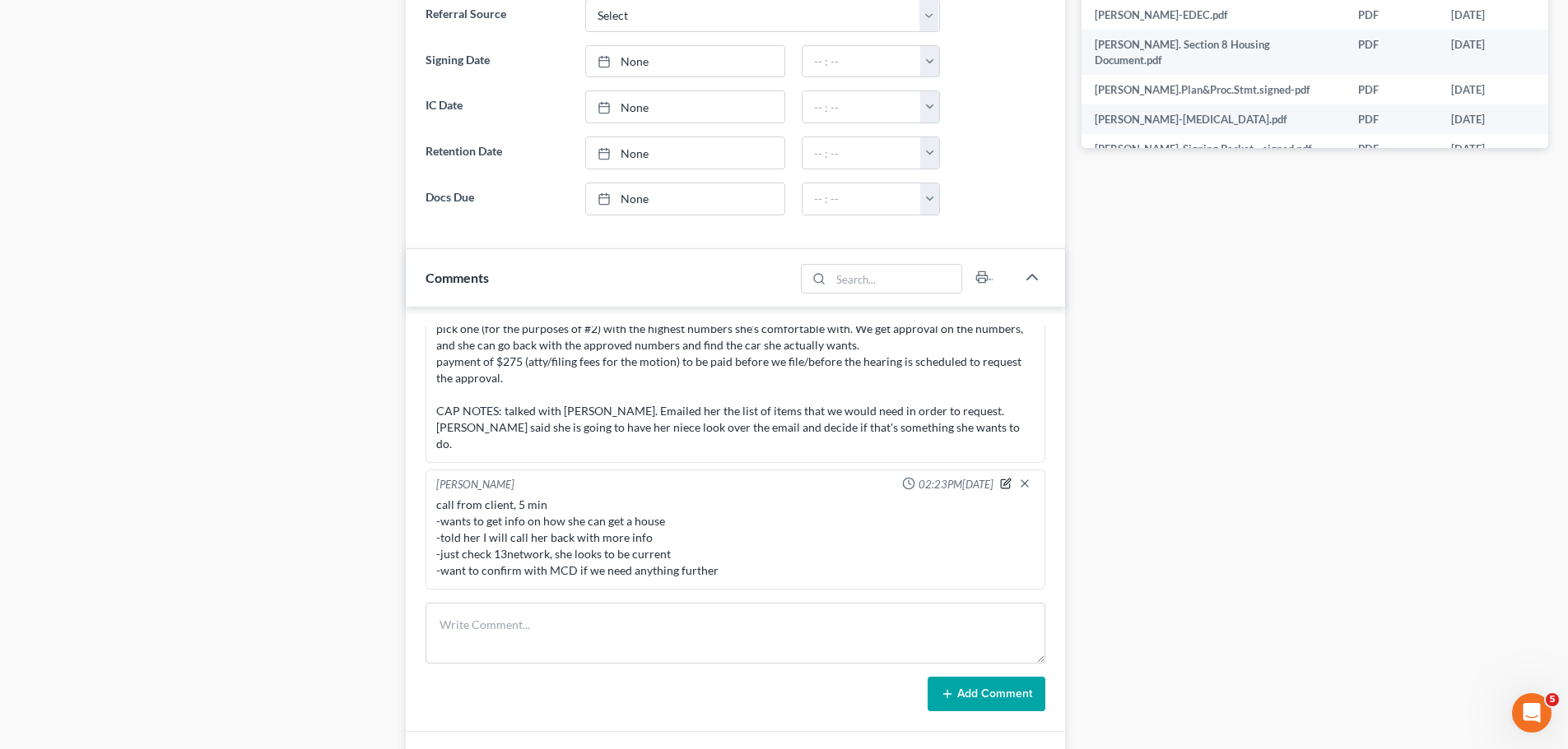
click at [1000, 485] on icon "button" at bounding box center [1005, 484] width 11 height 11
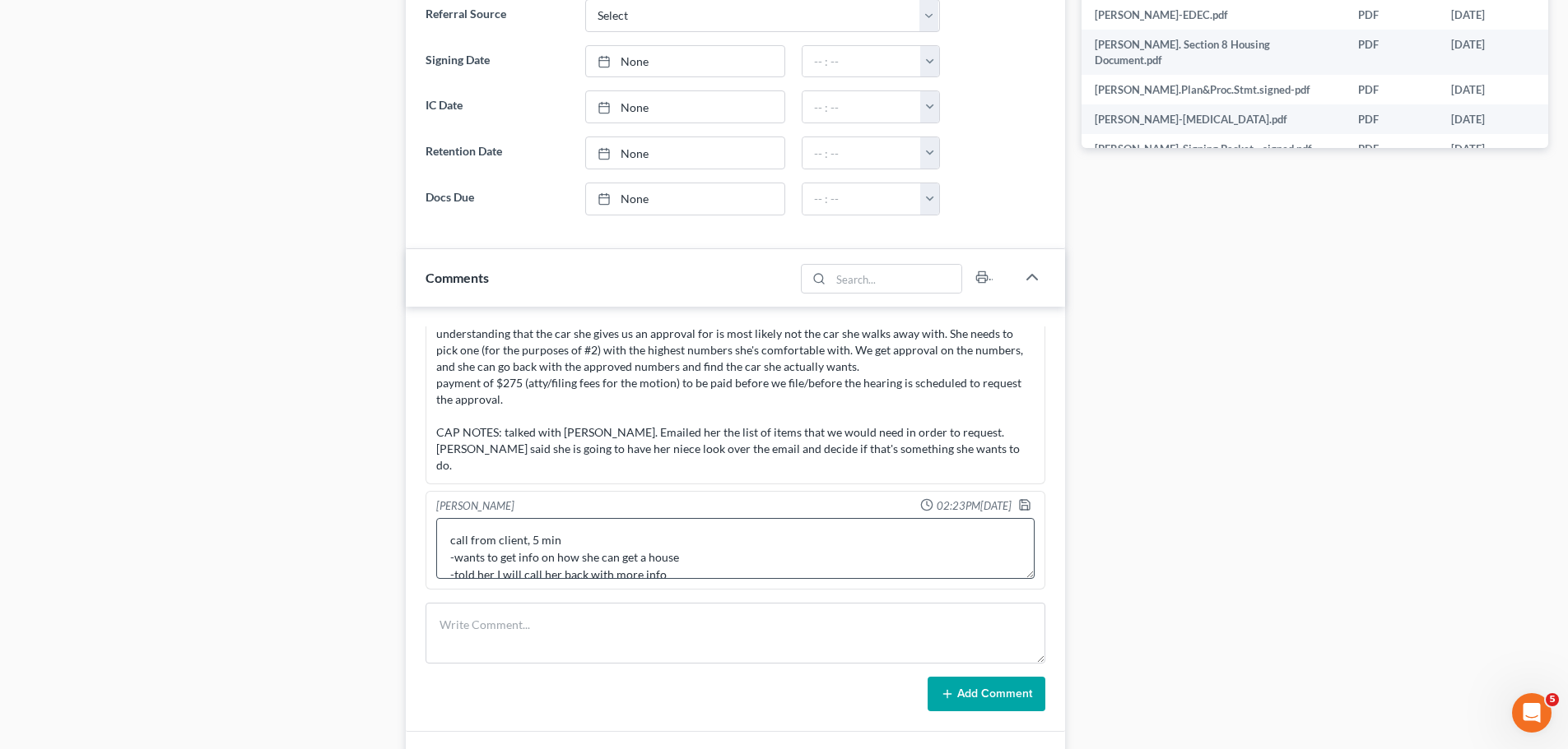
scroll to position [52, 0]
click at [735, 562] on textarea "call from client, 5 min -wants to get info on how she can get a house -told her…" at bounding box center [734, 548] width 598 height 61
click at [857, 572] on textarea "call from client, 5 min -wants to get info on how she can get a house -told her…" at bounding box center [734, 548] width 598 height 61
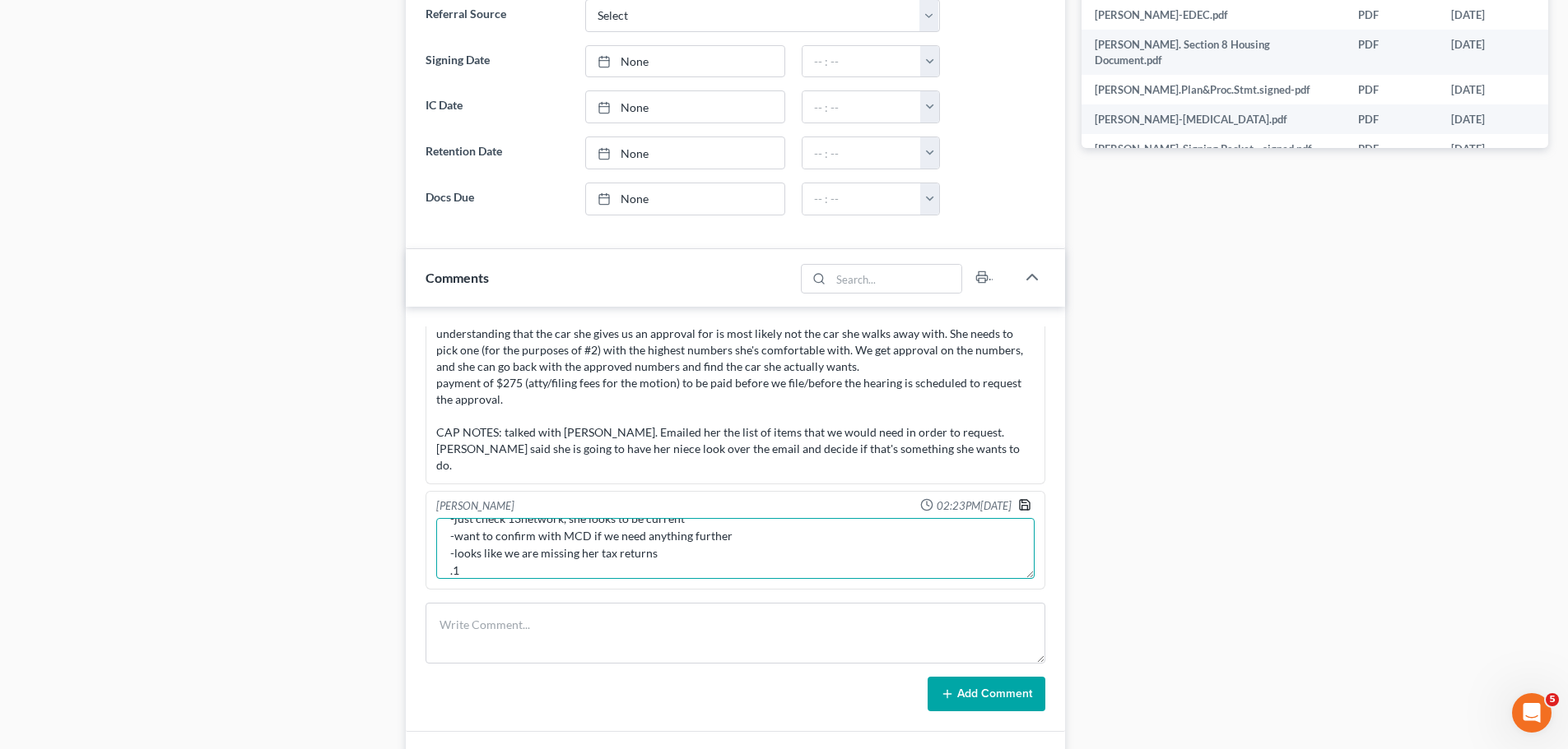
type textarea "call from client, 5 min -wants to get info on how she can get a house -told her…"
click at [1018, 504] on icon "button" at bounding box center [1024, 505] width 13 height 13
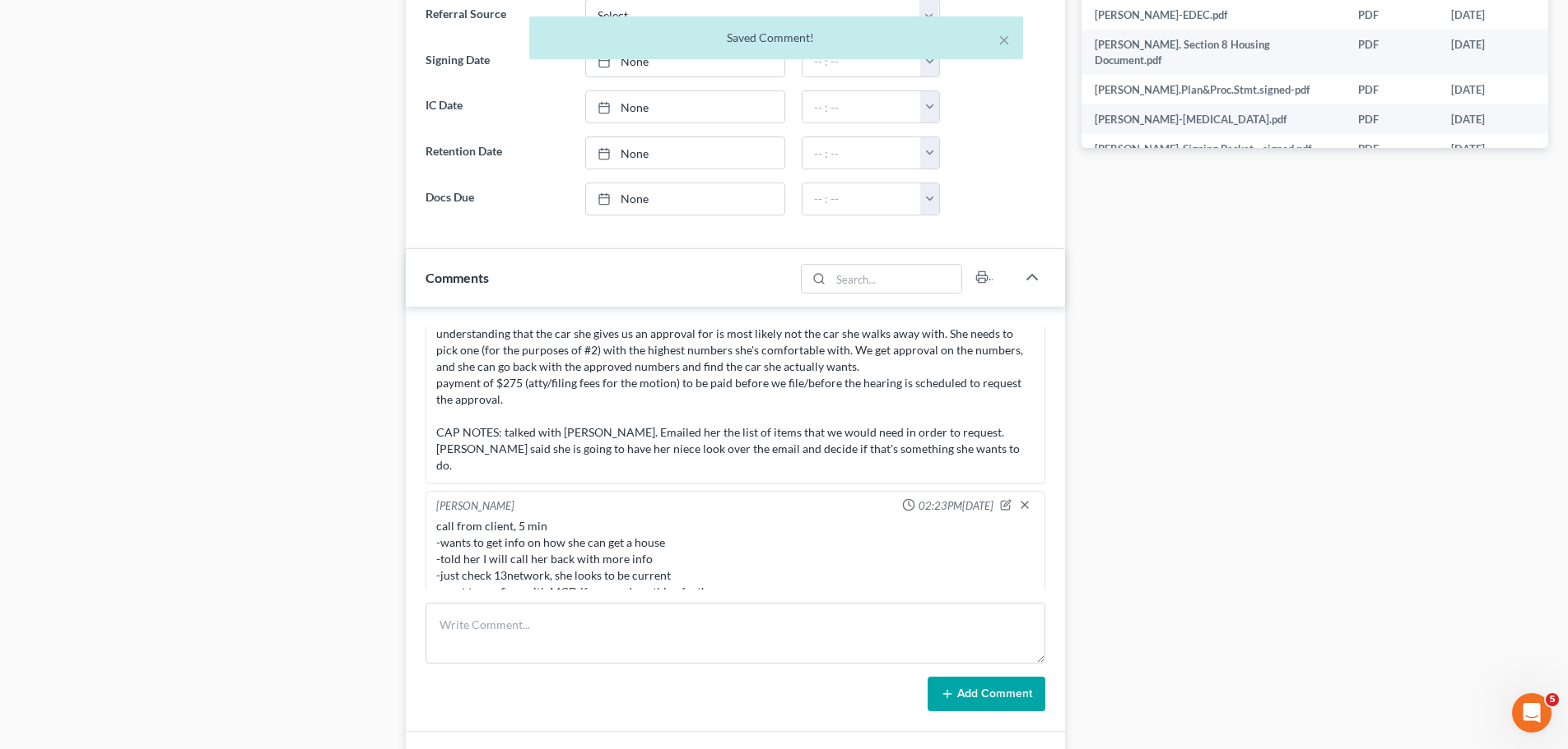
scroll to position [6290, 0]
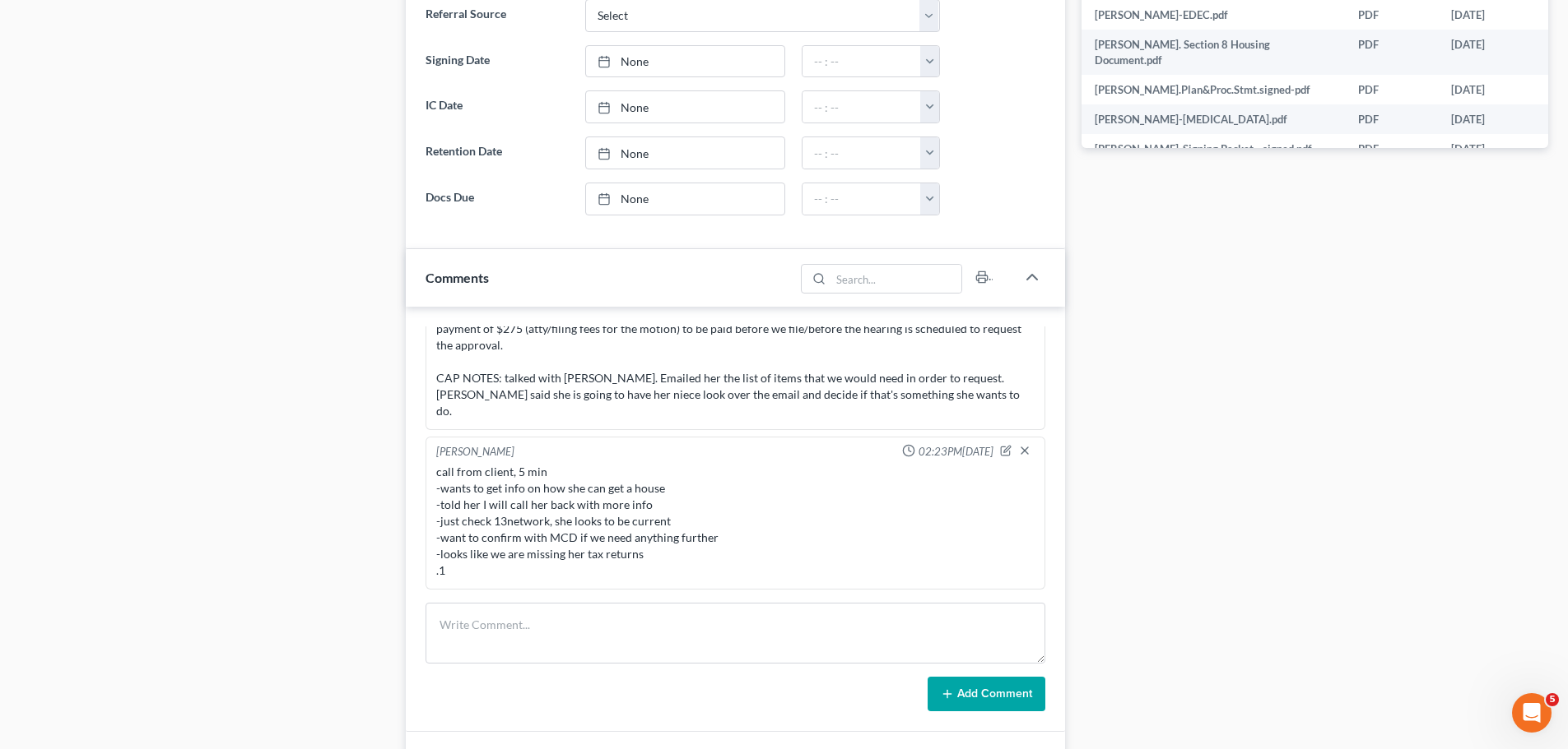
click at [514, 516] on div "call from client, 5 min -wants to get info on how she can get a house -told her…" at bounding box center [734, 522] width 598 height 116
click at [748, 542] on div "call from client, 5 min -wants to get info on how she can get a house -told her…" at bounding box center [734, 522] width 598 height 116
click at [723, 585] on div "[PERSON_NAME] 02:23PM[DATE] call from client, 5 min -wants to get info on how s…" at bounding box center [735, 513] width 620 height 153
click at [625, 573] on div "call from client, 5 min -wants to get info on how she can get a house -told her…" at bounding box center [734, 522] width 598 height 116
click at [601, 554] on div "call from client, 5 min -wants to get info on how she can get a house -told her…" at bounding box center [734, 522] width 598 height 116
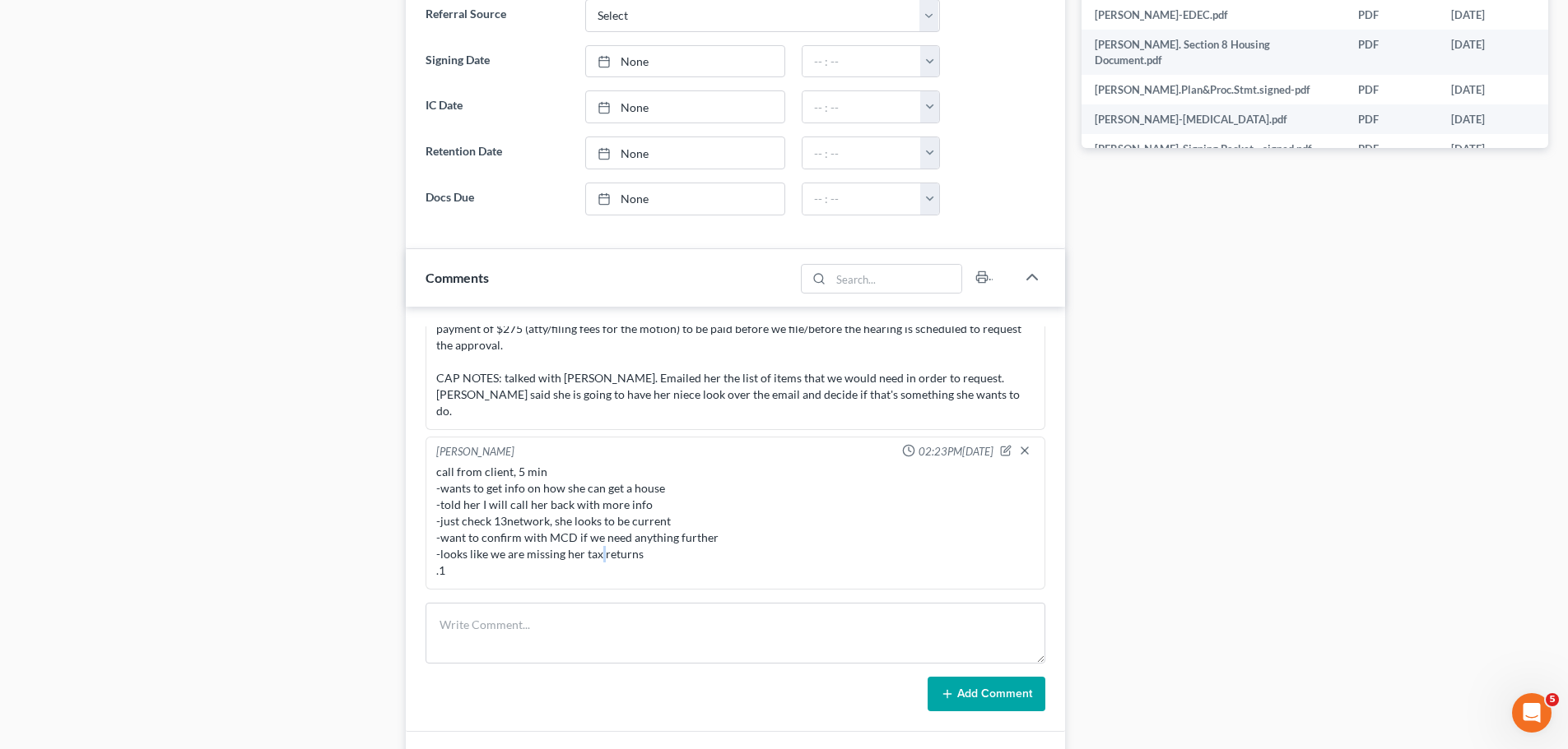
click at [601, 554] on div "call from client, 5 min -wants to get info on how she can get a house -told her…" at bounding box center [734, 522] width 598 height 116
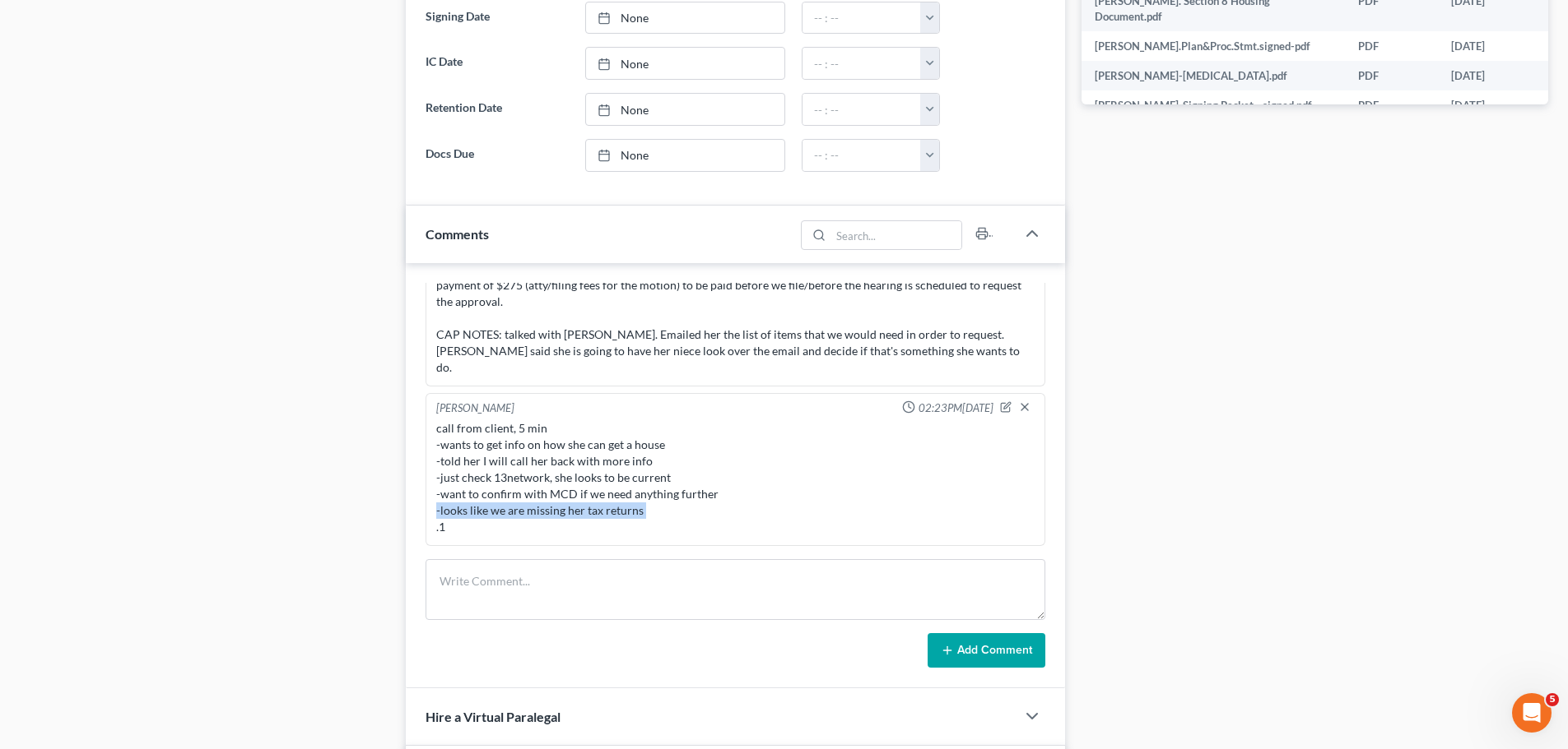
scroll to position [987, 0]
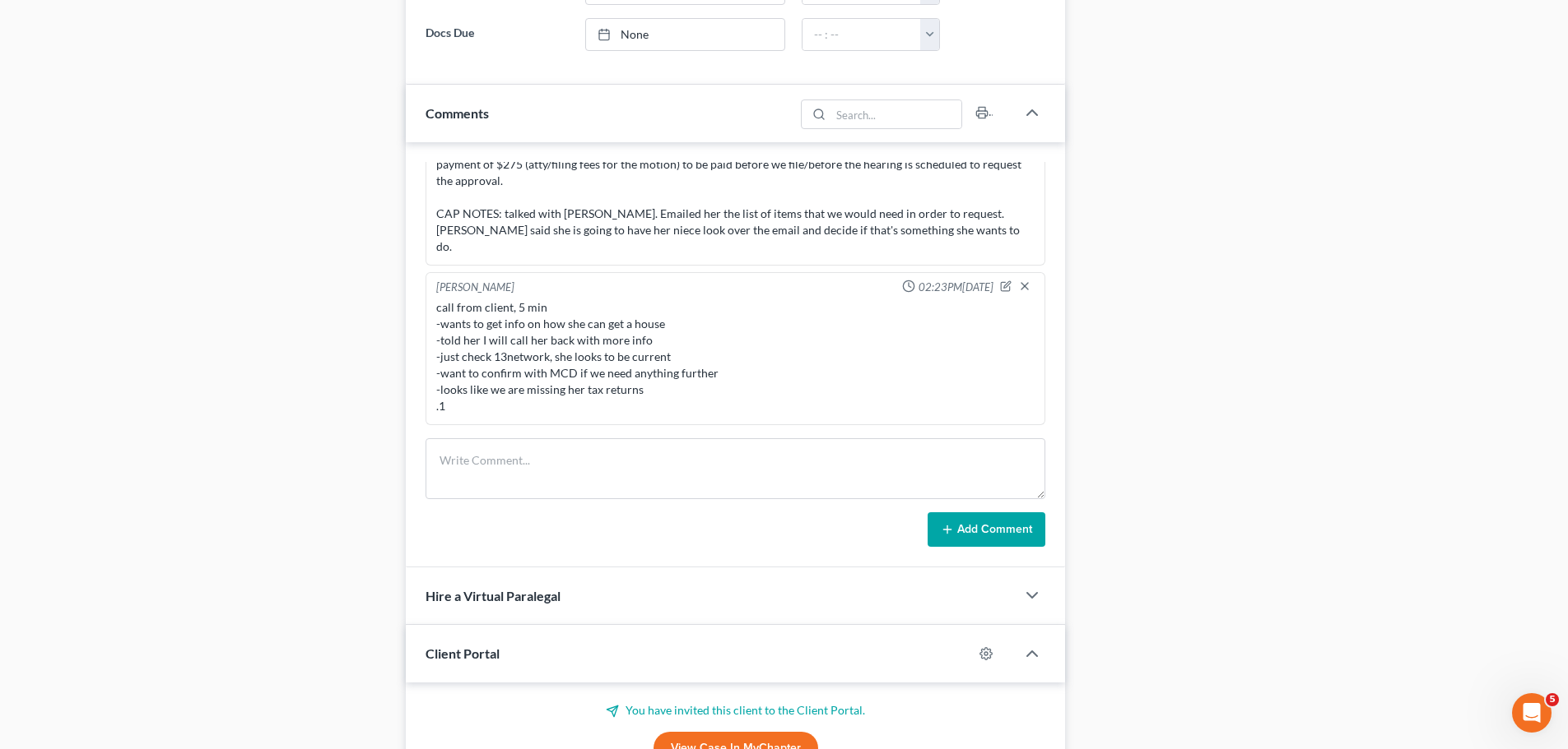
click at [536, 353] on div "call from client, 5 min -wants to get info on how she can get a house -told her…" at bounding box center [734, 357] width 598 height 116
click at [1004, 288] on icon "button" at bounding box center [1007, 284] width 7 height 7
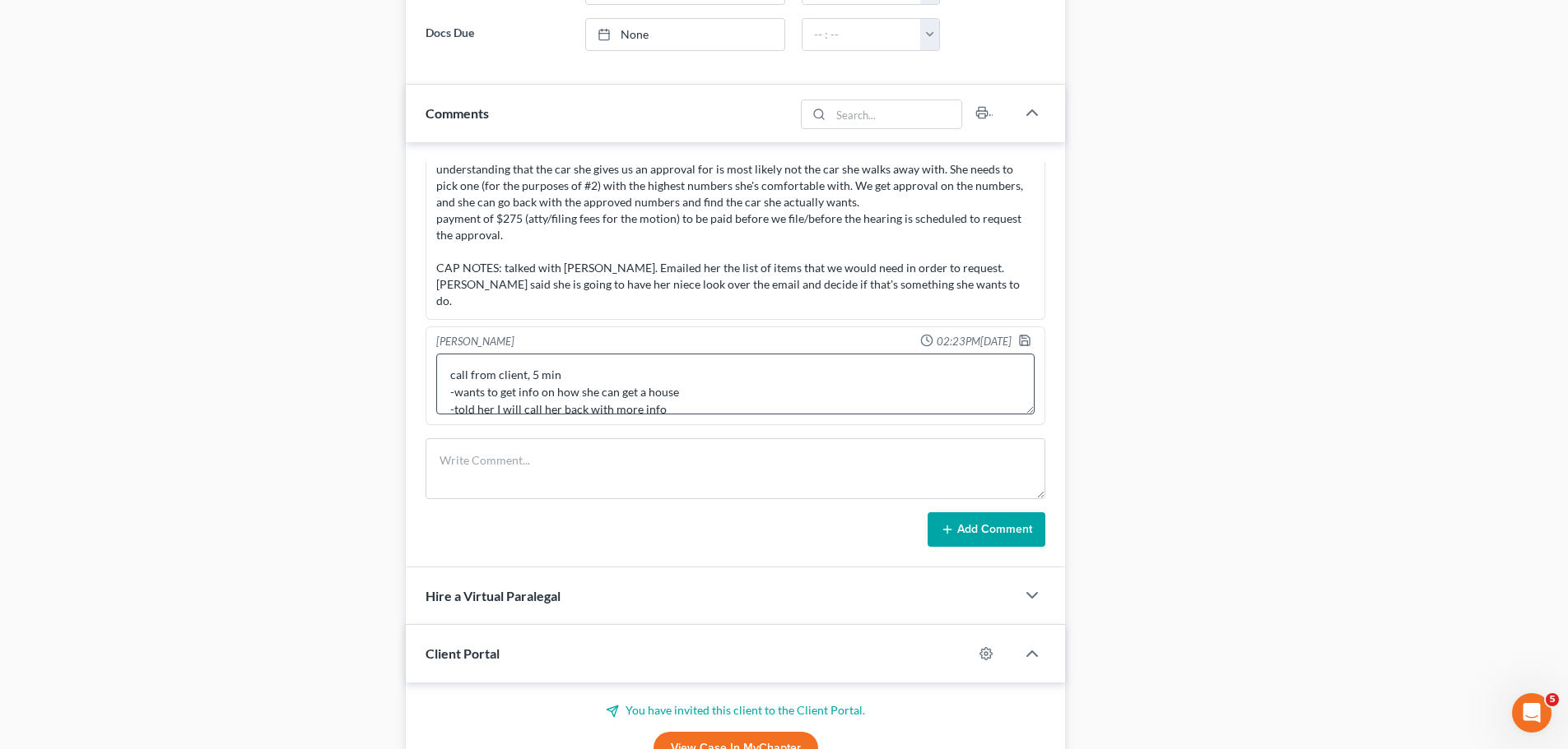
scroll to position [0, 0]
click at [765, 398] on textarea "call from client, 5 min -wants to get info on how she can get a house -told her…" at bounding box center [734, 383] width 598 height 61
type textarea "call from client, 5 min -wants to get info on how she can get a house, thinking…"
click at [1018, 341] on icon "button" at bounding box center [1024, 341] width 13 height 13
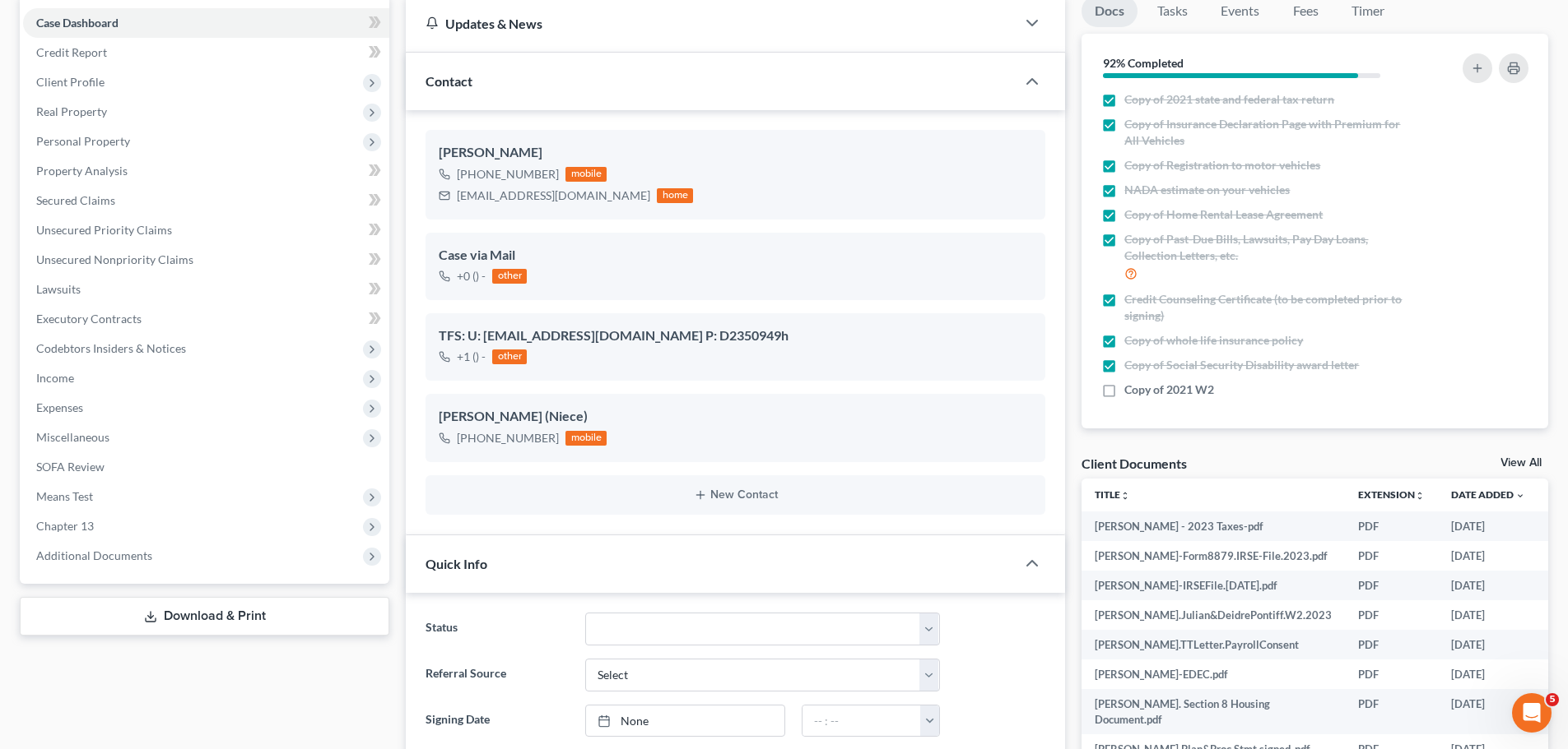
scroll to position [0, 0]
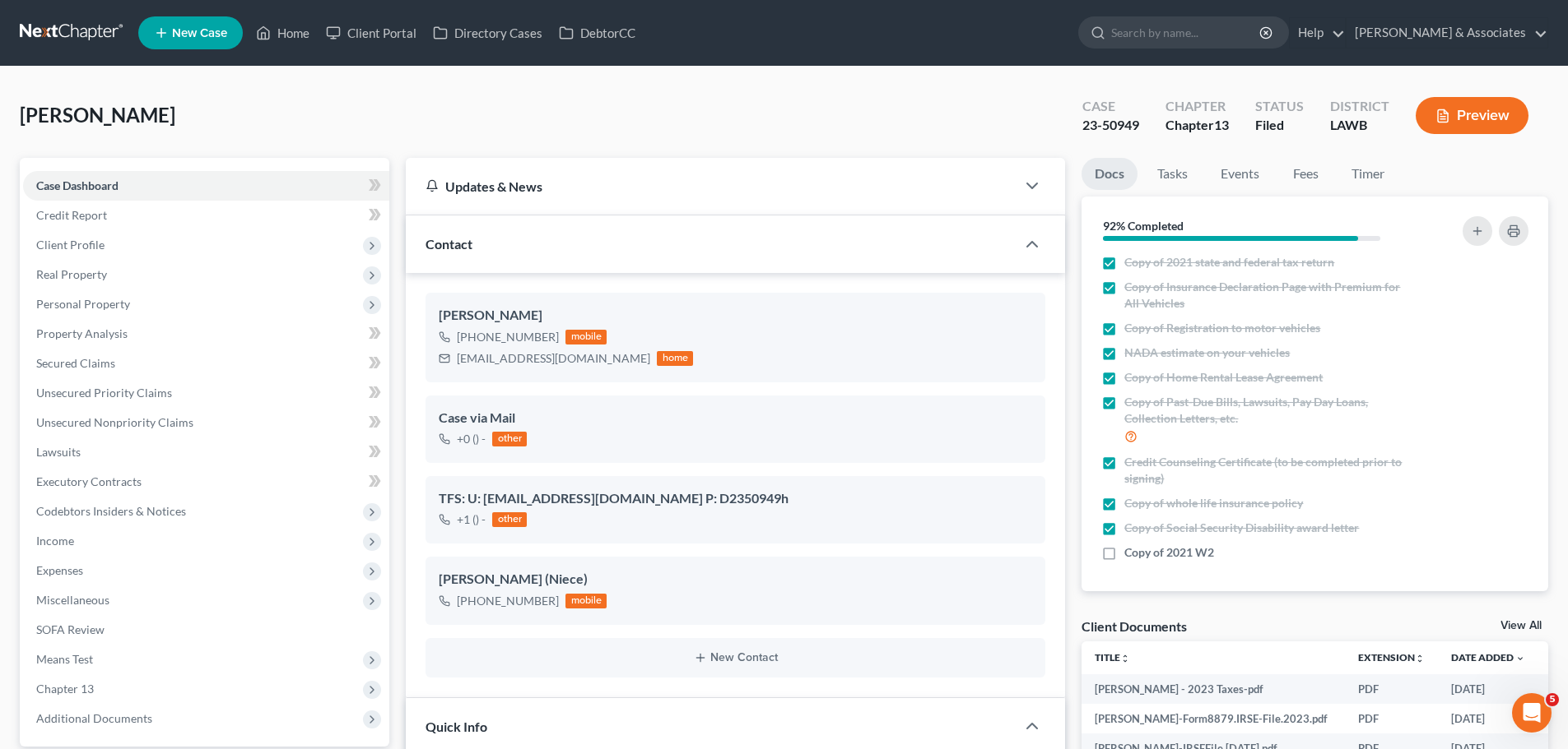
drag, startPoint x: 816, startPoint y: -3, endPoint x: 801, endPoint y: -2, distance: 15.0
